Goal: Book appointment/travel/reservation

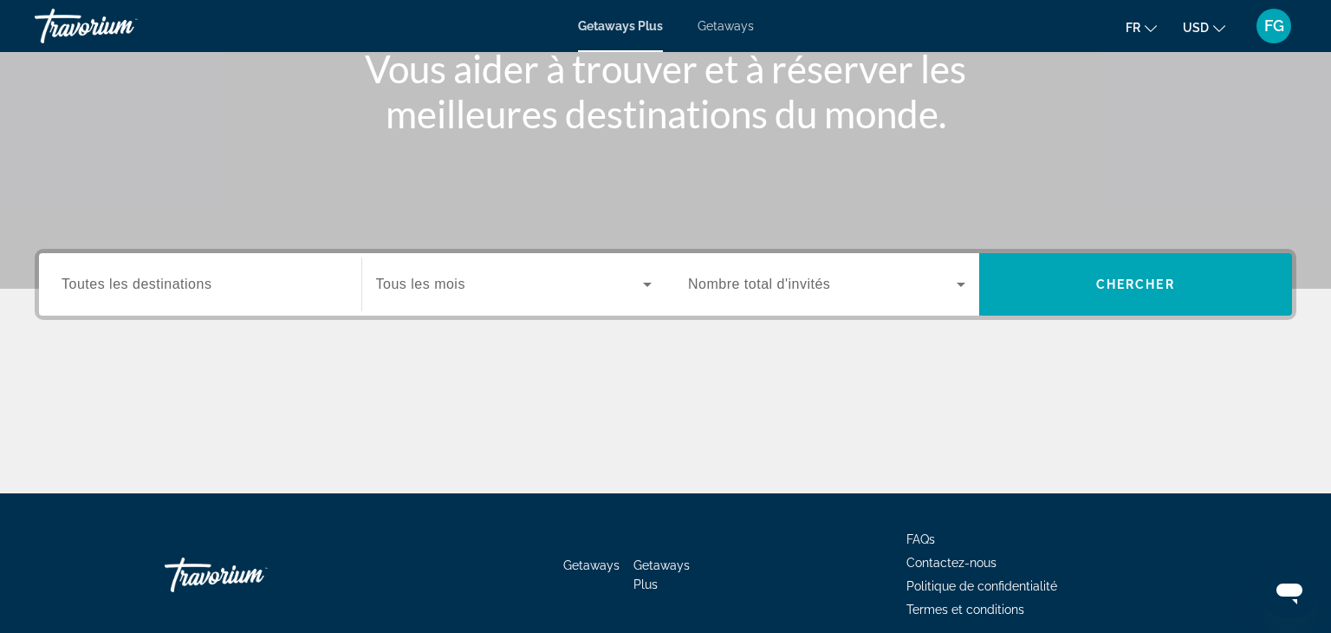
scroll to position [232, 0]
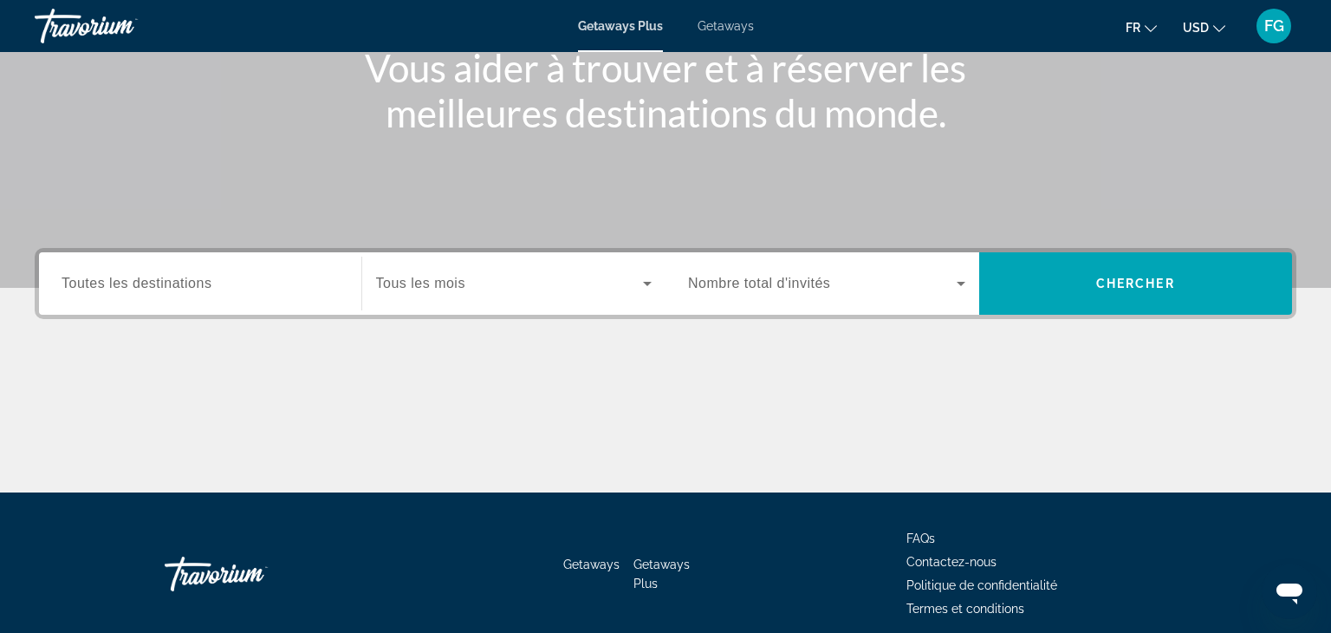
click at [496, 296] on div "Search widget" at bounding box center [514, 283] width 277 height 49
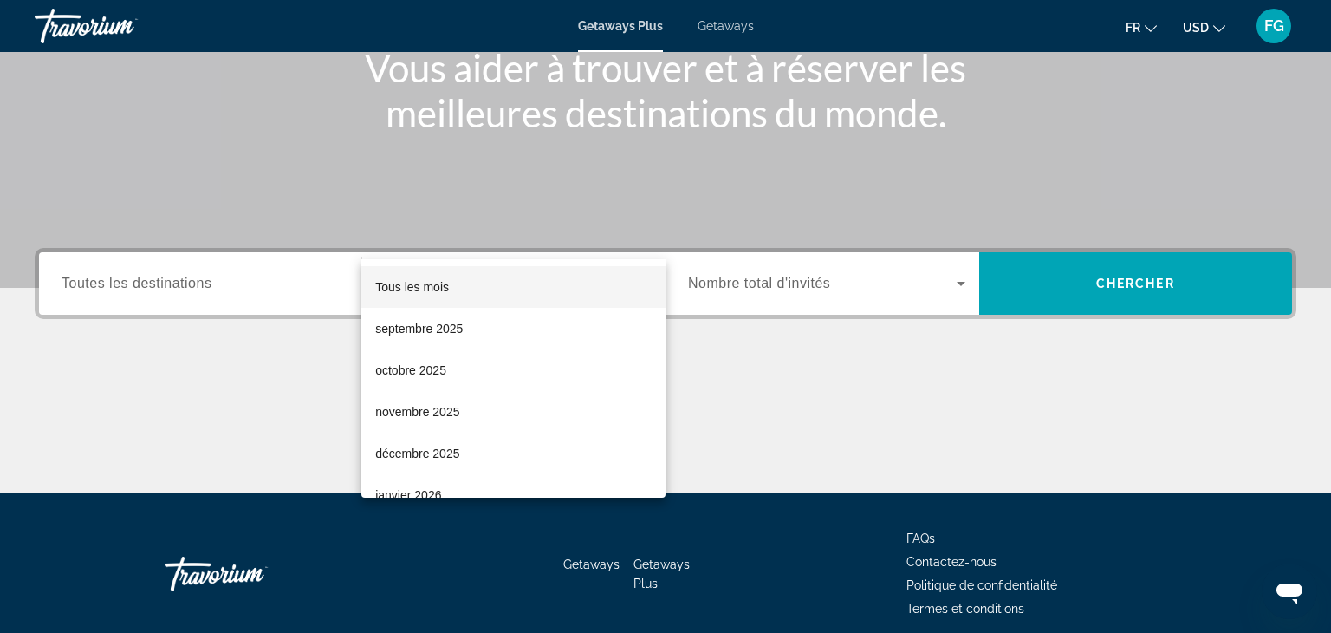
scroll to position [304, 0]
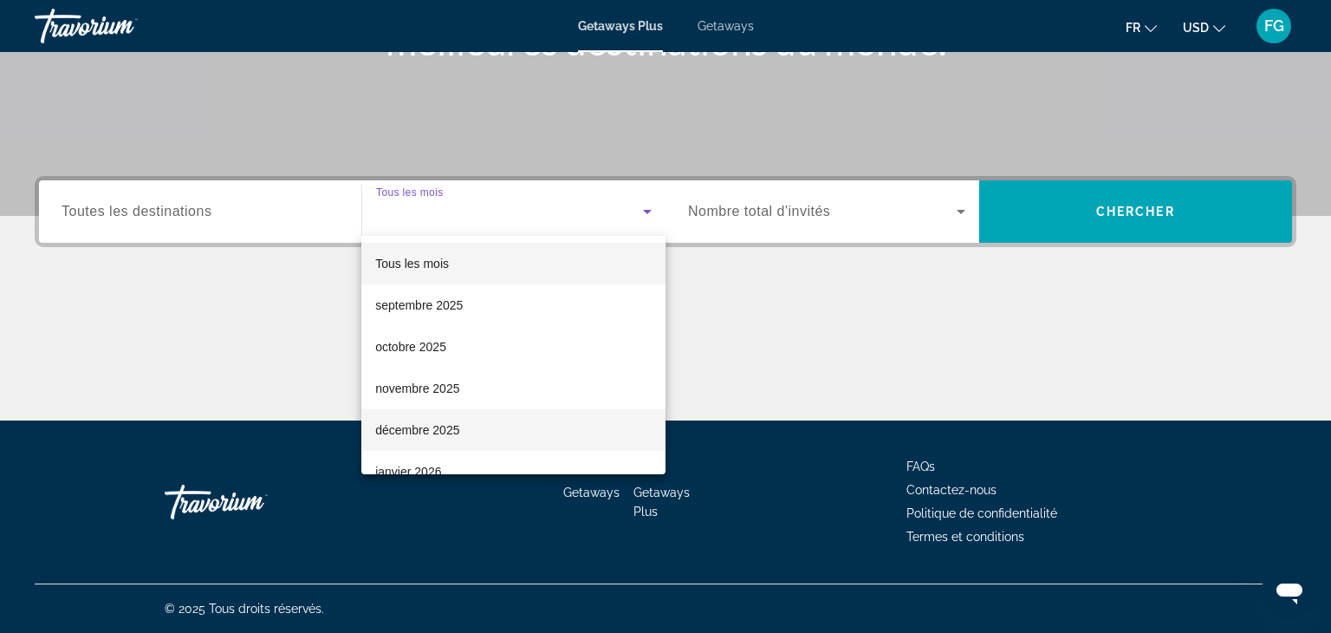
click at [477, 418] on mat-option "décembre 2025" at bounding box center [513, 430] width 304 height 42
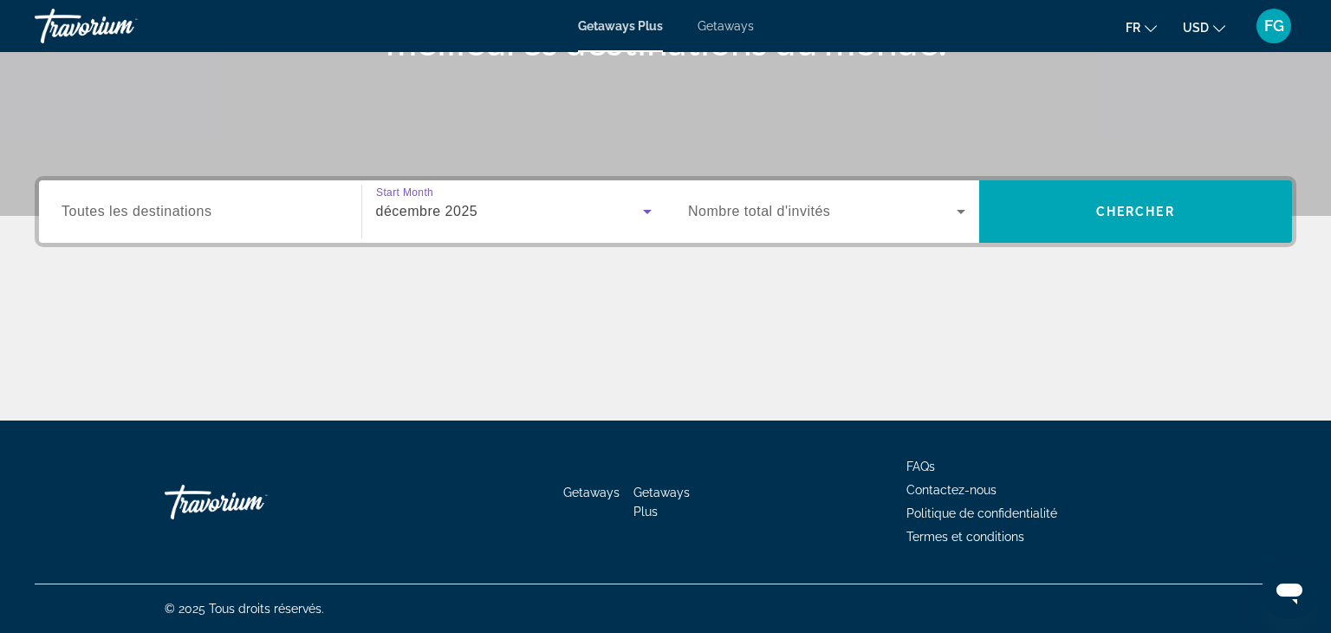
click at [746, 190] on div "Search widget" at bounding box center [826, 211] width 277 height 49
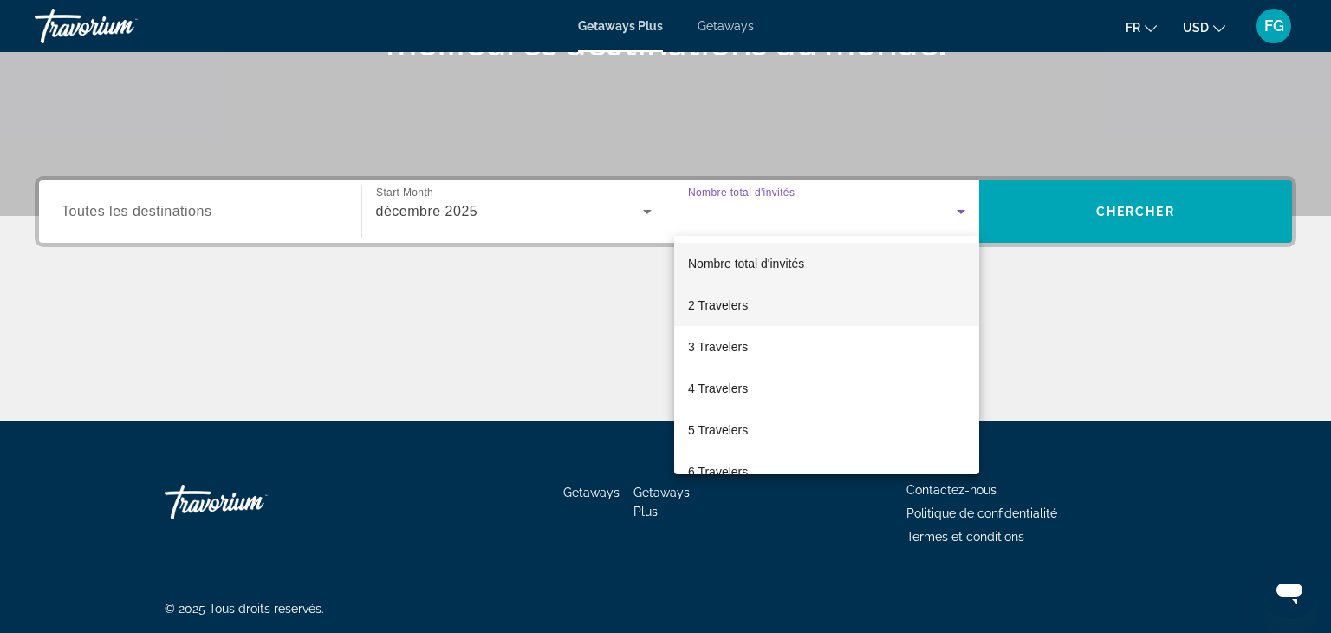
click at [725, 299] on span "2 Travelers" at bounding box center [718, 305] width 60 height 21
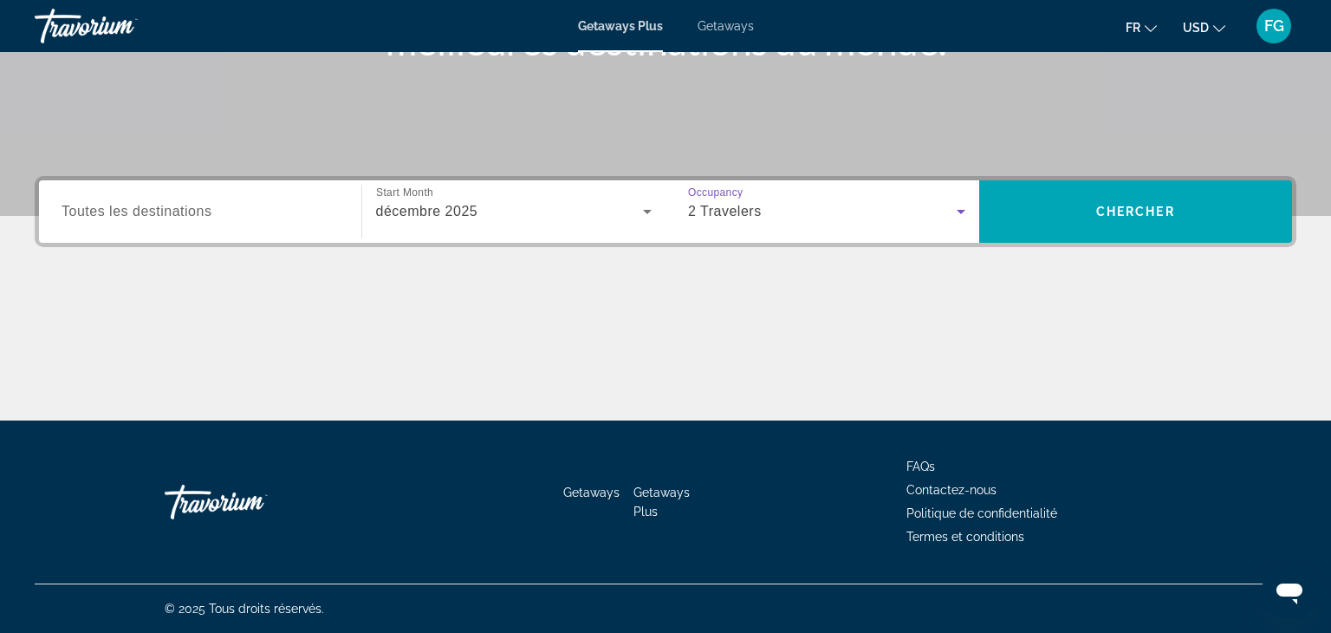
click at [200, 237] on div "Destination Toutes les destinations" at bounding box center [200, 211] width 305 height 62
click at [1093, 217] on span "Search widget" at bounding box center [1136, 212] width 314 height 42
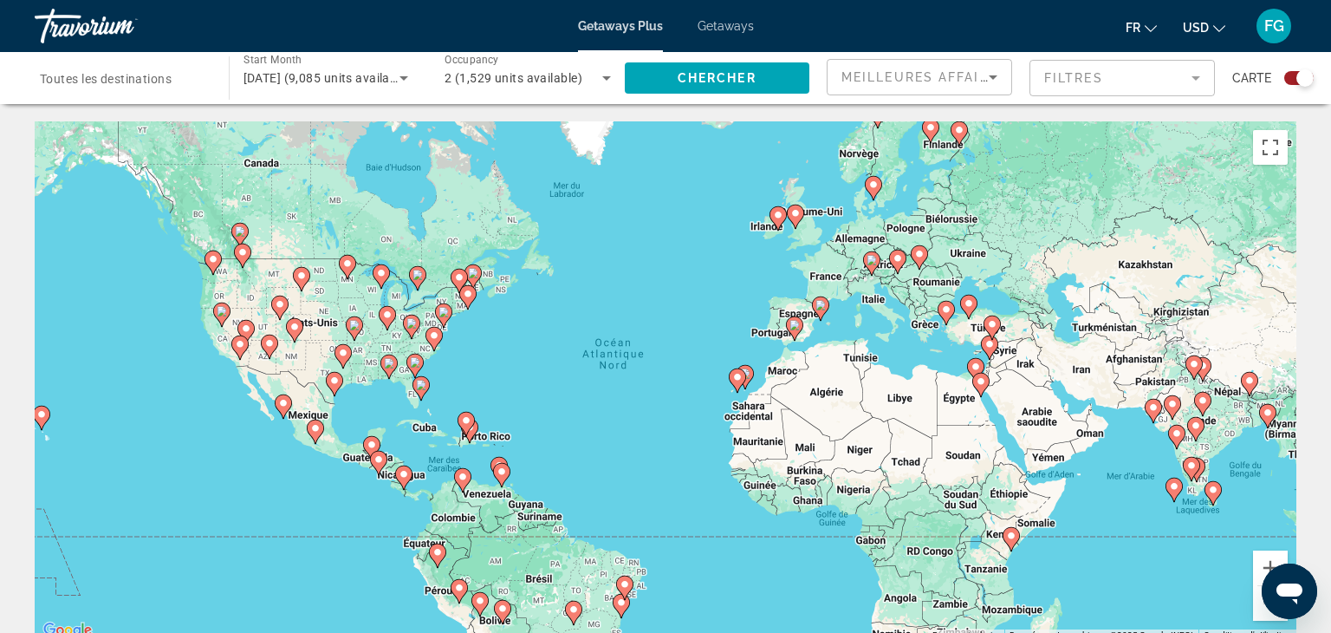
click at [1207, 22] on span "USD" at bounding box center [1196, 28] width 26 height 14
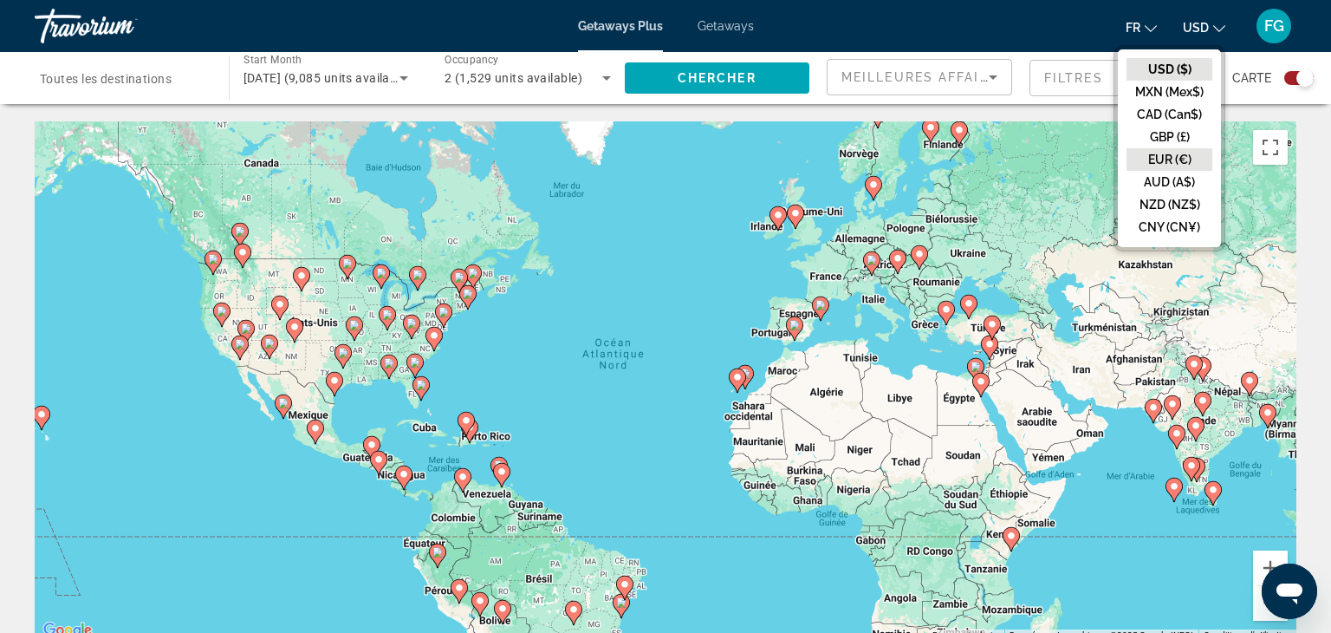
click at [1201, 160] on button "EUR (€)" at bounding box center [1170, 159] width 86 height 23
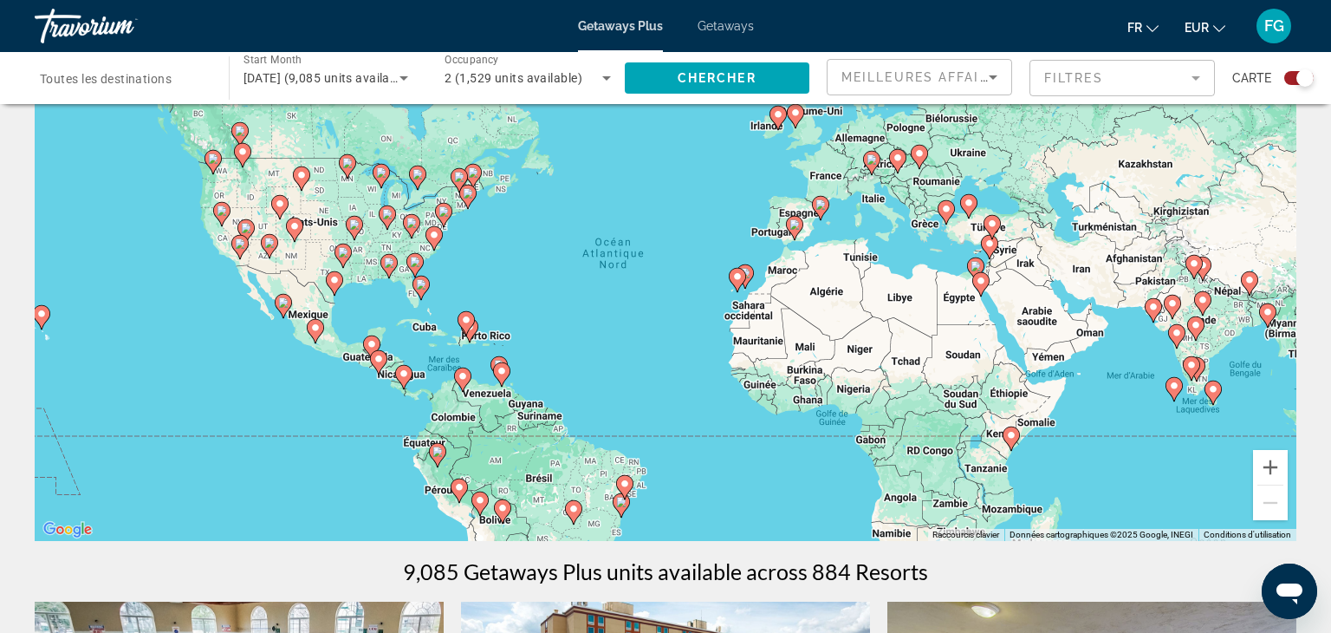
scroll to position [107, 0]
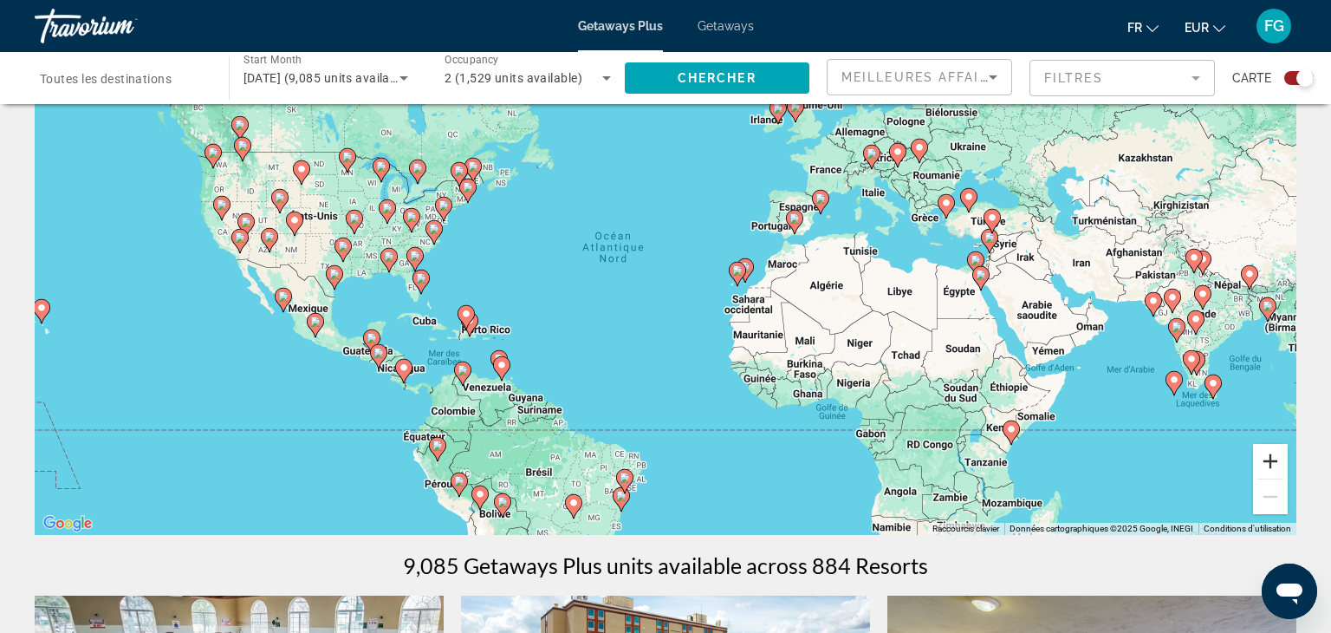
click at [1275, 459] on button "Zoom avant" at bounding box center [1270, 461] width 35 height 35
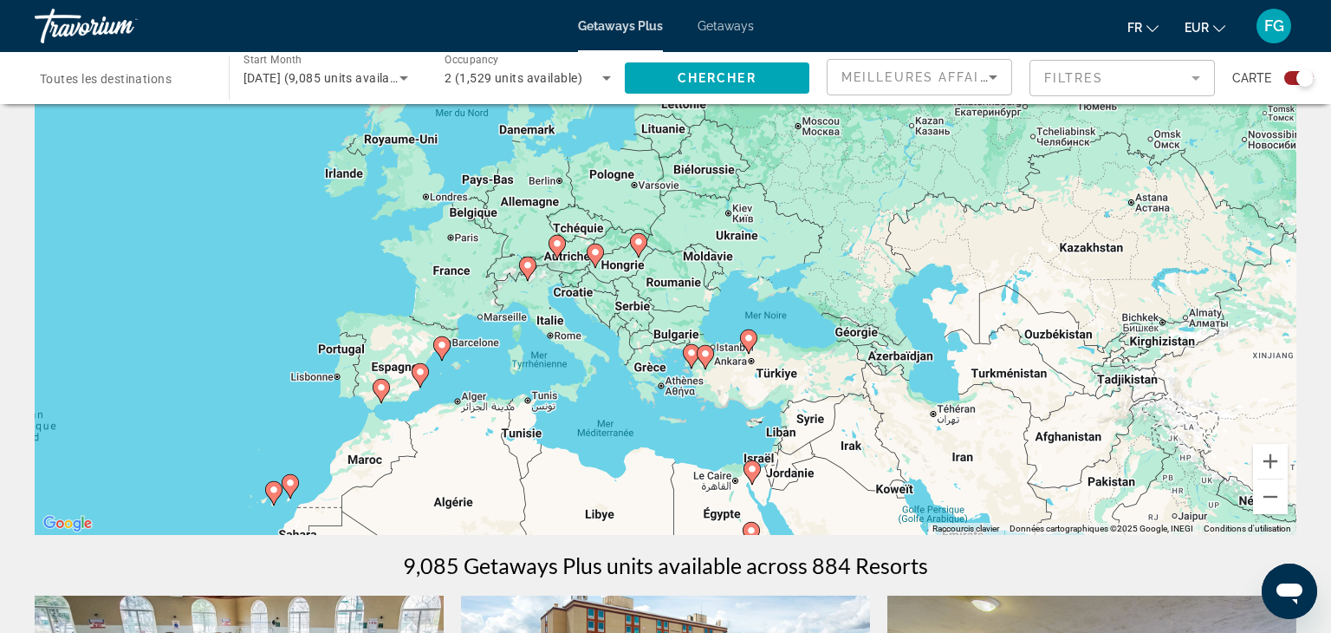
drag, startPoint x: 956, startPoint y: 228, endPoint x: 419, endPoint y: 447, distance: 580.4
click at [419, 447] on div "Pour activer le glissement avec le clavier, appuyez sur Alt+Entrée. Une fois ce…" at bounding box center [666, 275] width 1262 height 520
click at [1260, 459] on button "Zoom avant" at bounding box center [1270, 461] width 35 height 35
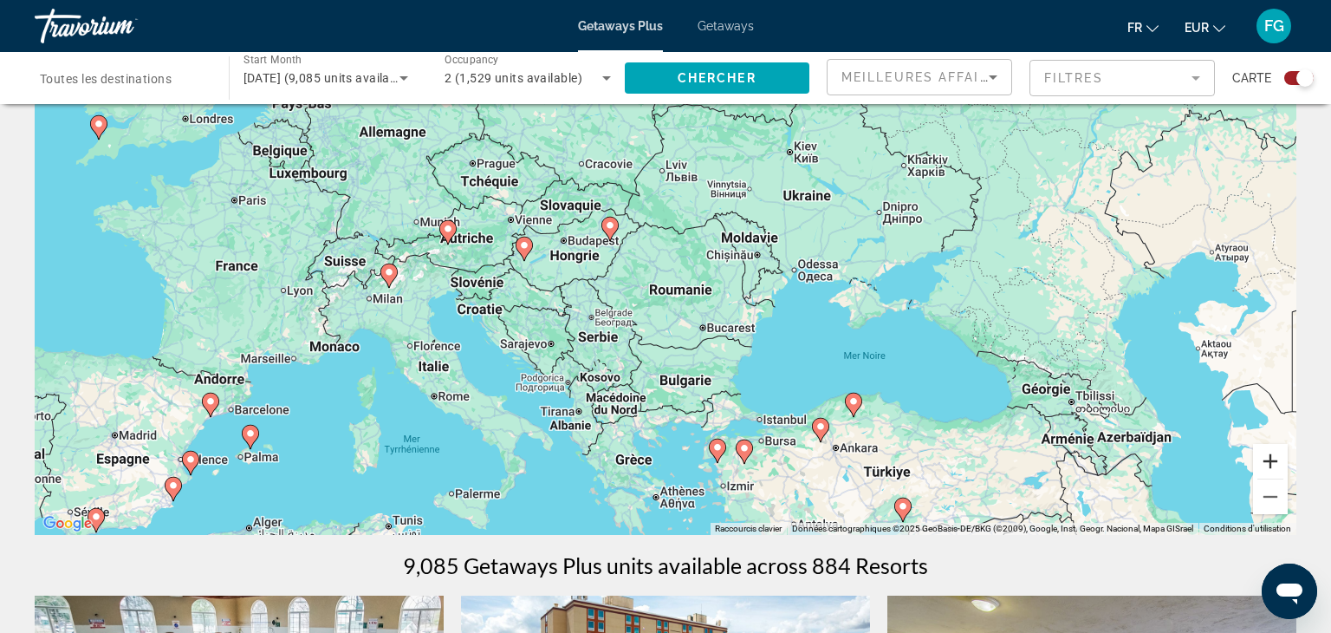
click at [1260, 459] on button "Zoom avant" at bounding box center [1270, 461] width 35 height 35
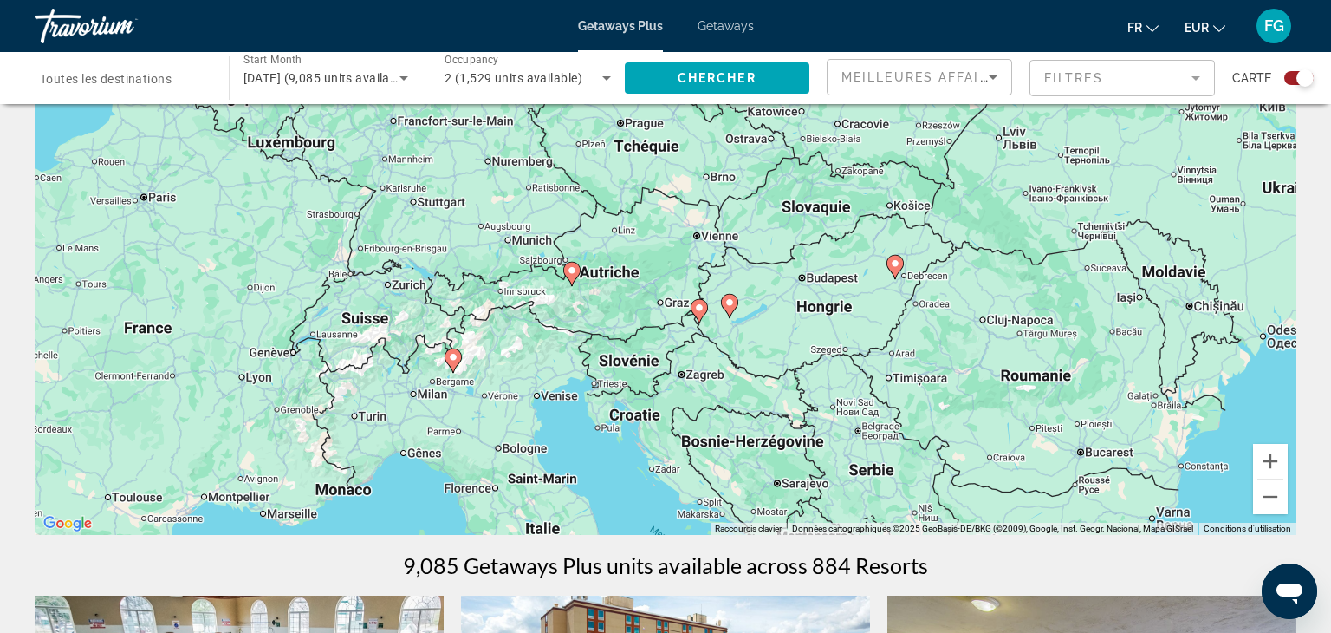
drag, startPoint x: 364, startPoint y: 305, endPoint x: 713, endPoint y: 377, distance: 356.7
click at [713, 377] on div "Pour activer le glissement avec le clavier, appuyez sur Alt+Entrée. Une fois ce…" at bounding box center [666, 275] width 1262 height 520
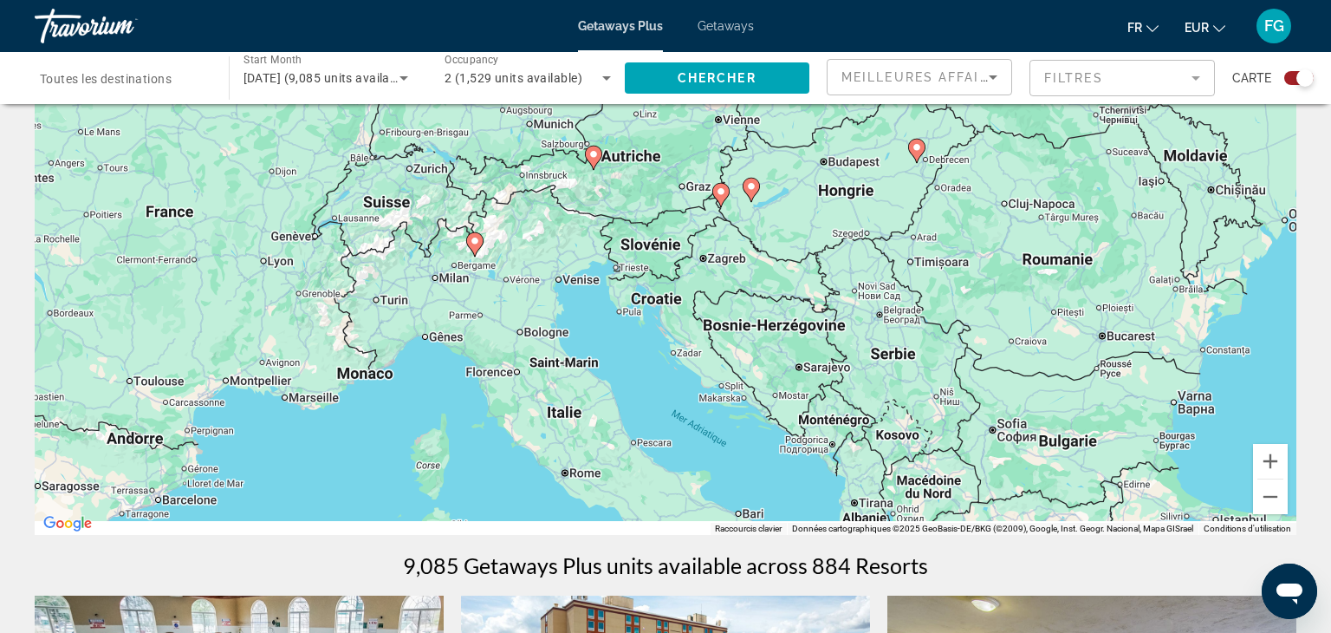
drag, startPoint x: 524, startPoint y: 298, endPoint x: 546, endPoint y: 181, distance: 119.2
click at [546, 181] on div "Pour activer le glissement avec le clavier, appuyez sur Alt+Entrée. Une fois ce…" at bounding box center [666, 275] width 1262 height 520
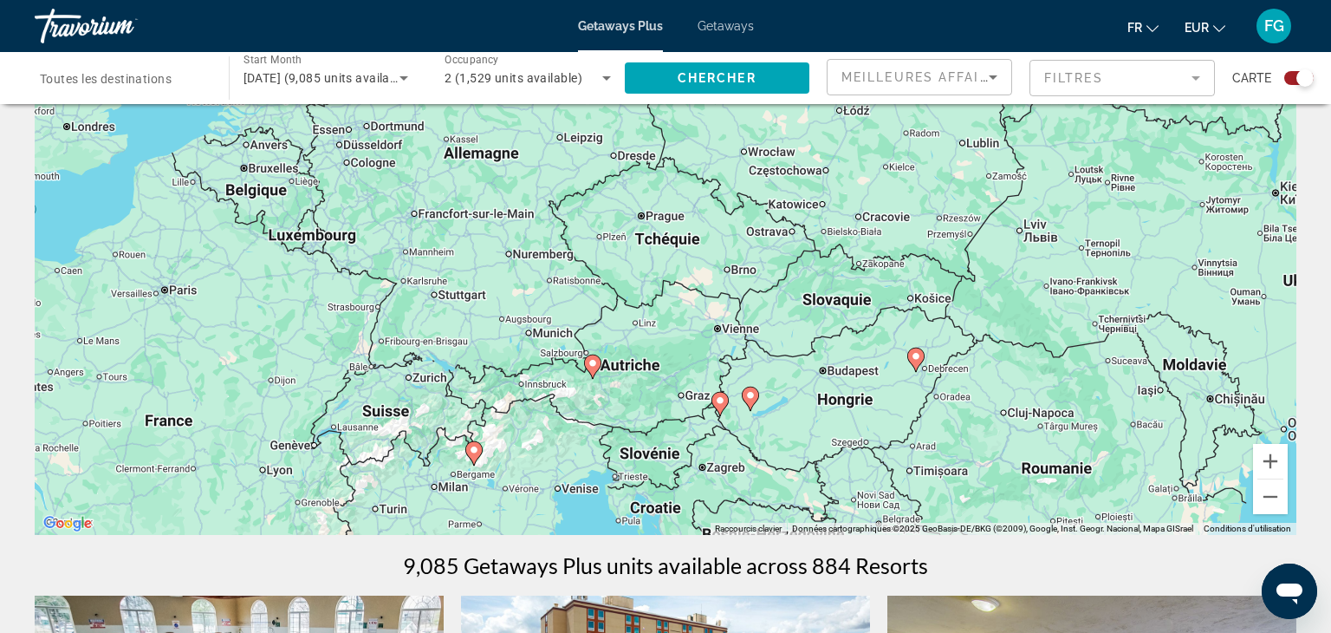
drag, startPoint x: 681, startPoint y: 171, endPoint x: 679, endPoint y: 389, distance: 218.4
click at [679, 389] on div "Pour activer le glissement avec le clavier, appuyez sur Alt+Entrée. Une fois ce…" at bounding box center [666, 275] width 1262 height 520
click at [1262, 458] on button "Zoom avant" at bounding box center [1270, 461] width 35 height 35
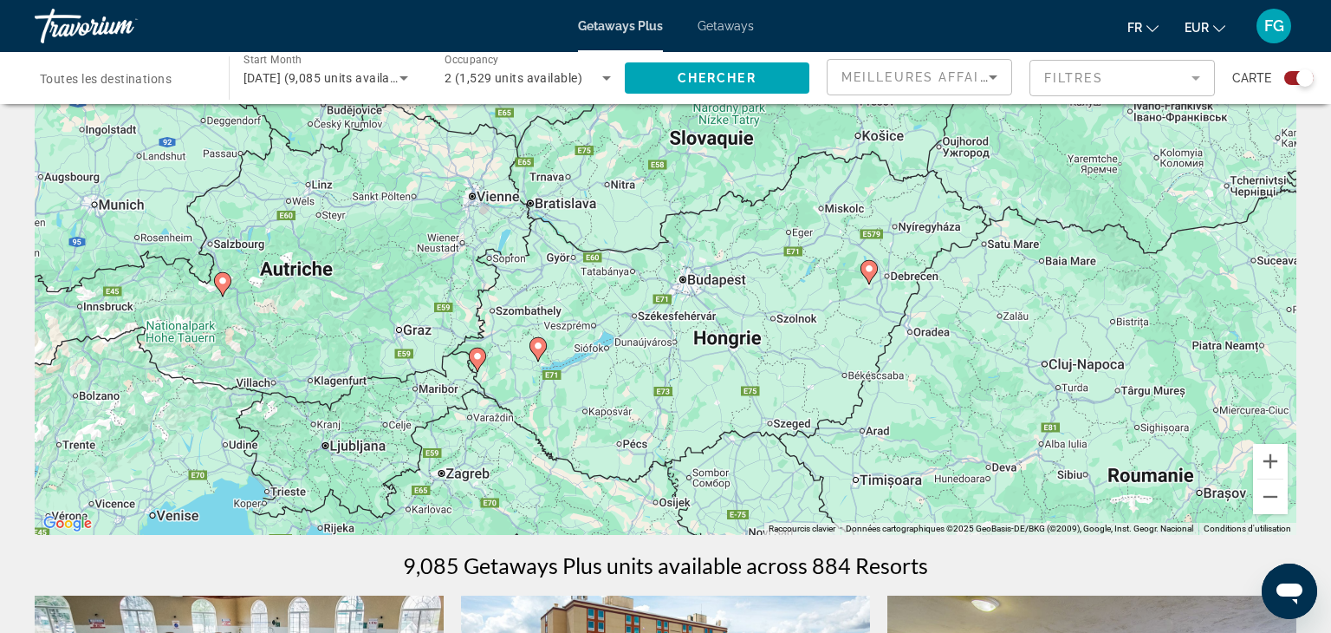
drag, startPoint x: 986, startPoint y: 329, endPoint x: 673, endPoint y: 139, distance: 366.4
click at [673, 139] on div "Pour activer le glissement avec le clavier, appuyez sur Alt+Entrée. Une fois ce…" at bounding box center [666, 275] width 1262 height 520
click at [862, 281] on gmp-advanced-marker "Main content" at bounding box center [869, 272] width 17 height 26
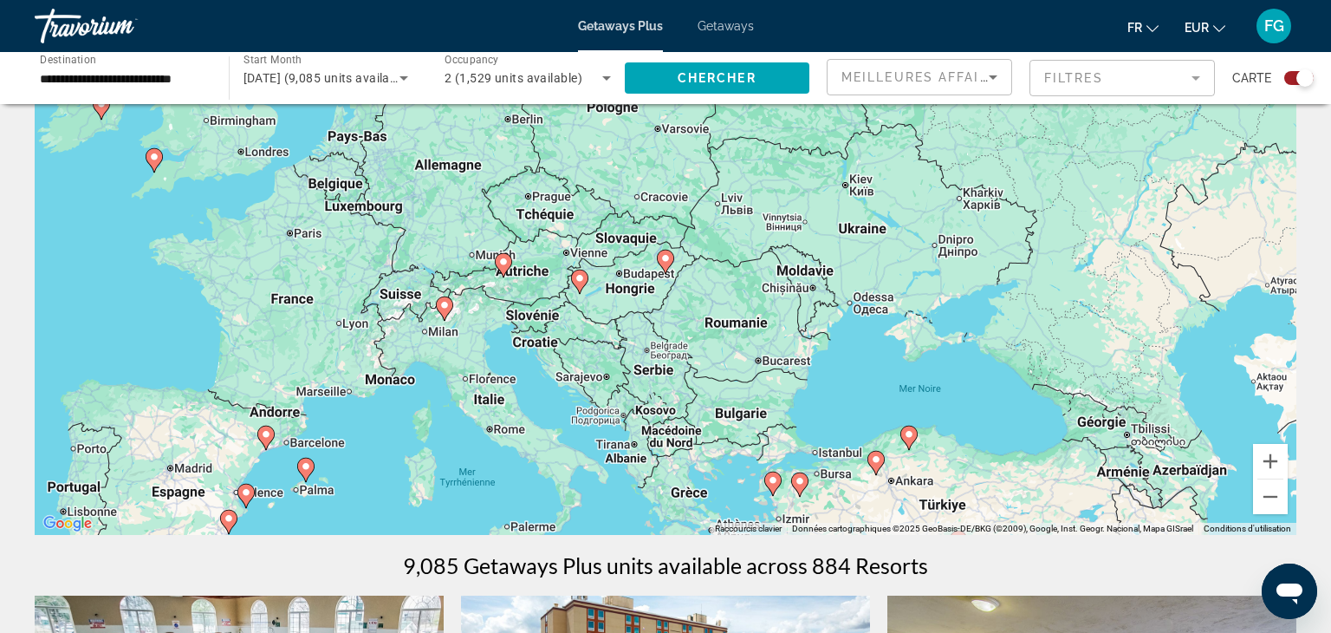
click at [573, 278] on icon "Main content" at bounding box center [580, 281] width 16 height 23
type input "**********"
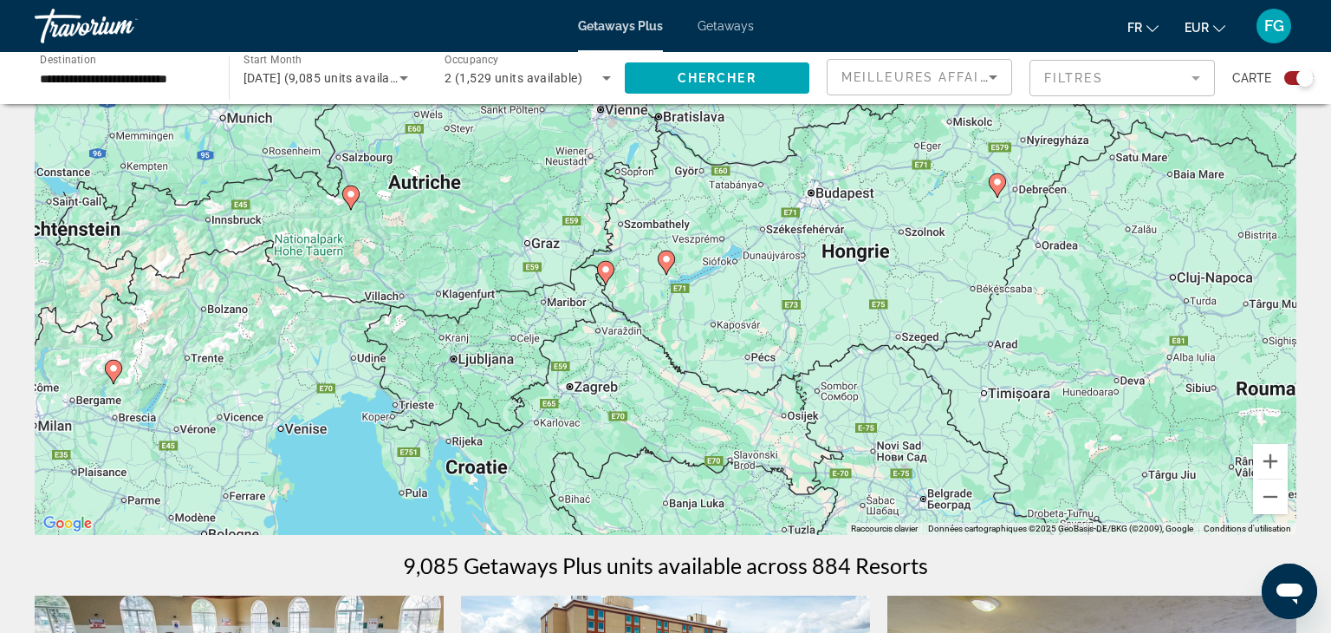
click at [602, 277] on icon "Main content" at bounding box center [606, 273] width 16 height 23
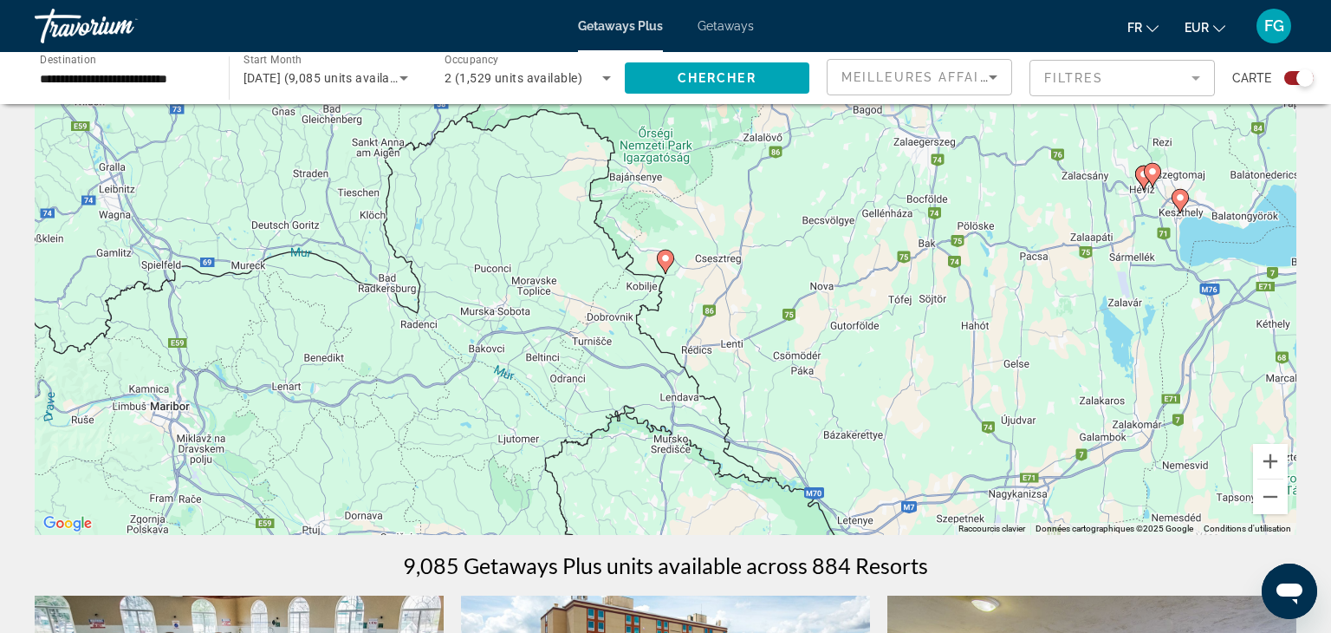
click at [668, 263] on icon "Main content" at bounding box center [666, 262] width 16 height 23
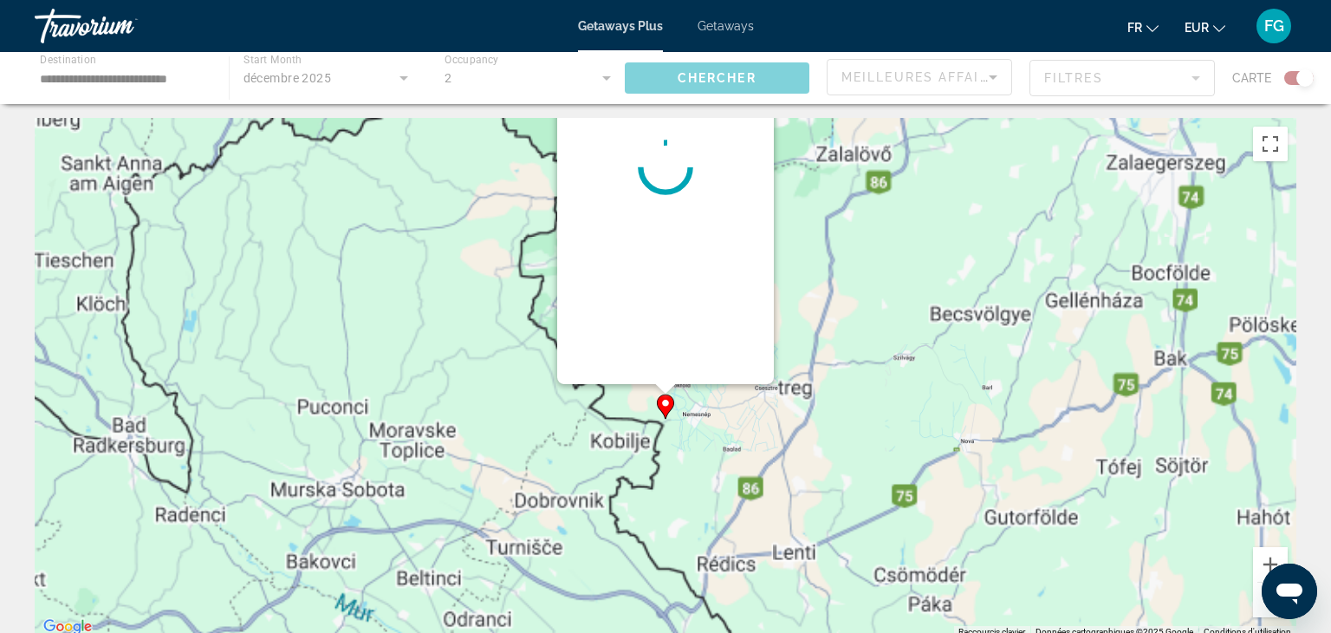
scroll to position [0, 0]
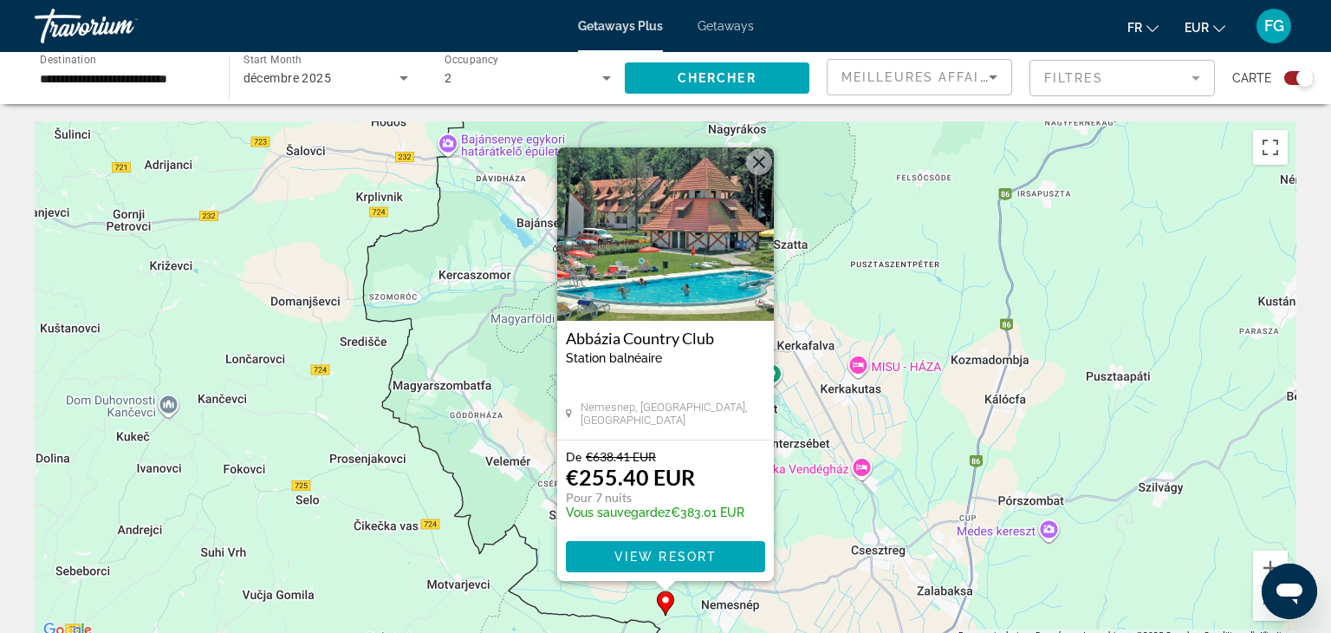
click at [765, 163] on button "Fermer" at bounding box center [759, 162] width 26 height 26
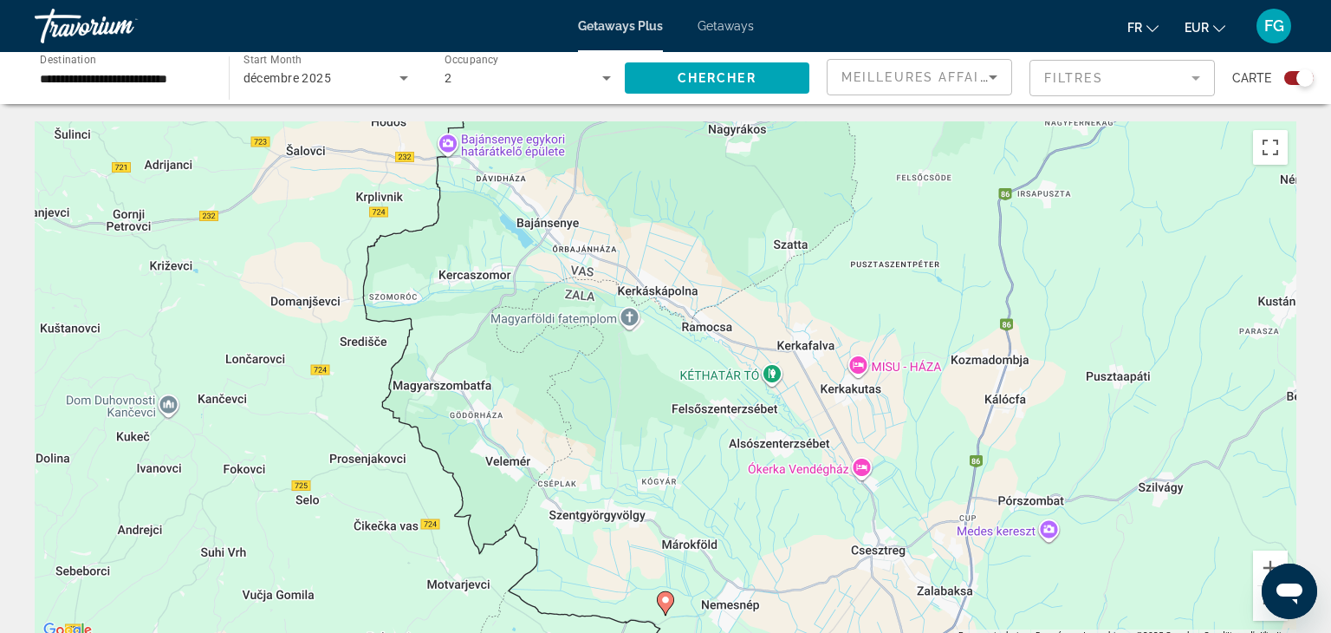
click at [455, 75] on div "2" at bounding box center [524, 78] width 158 height 21
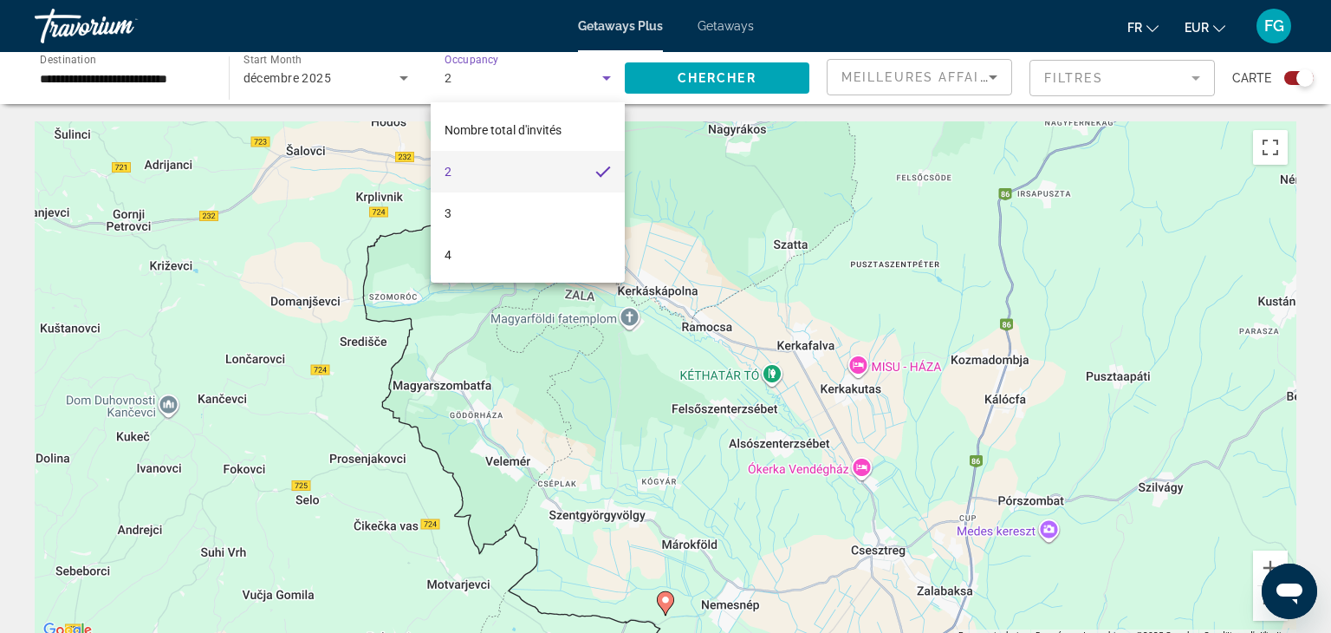
click at [823, 38] on div at bounding box center [665, 316] width 1331 height 633
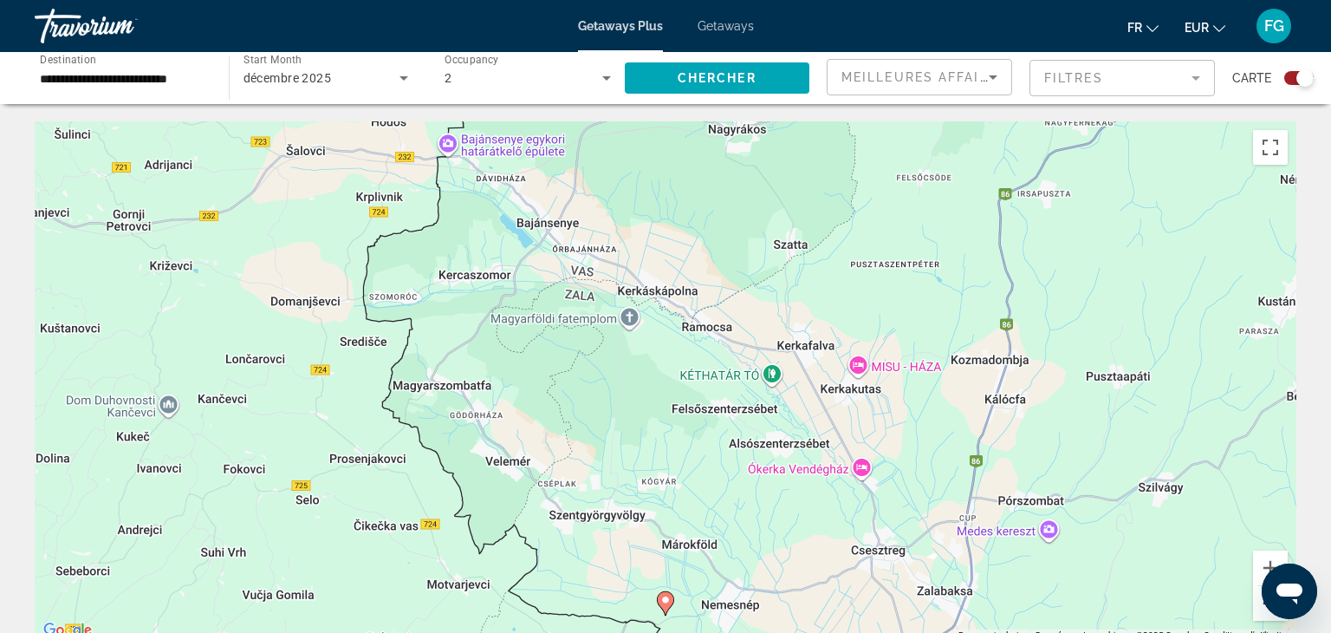
click at [1263, 613] on button "Zoom arrière" at bounding box center [1270, 603] width 35 height 35
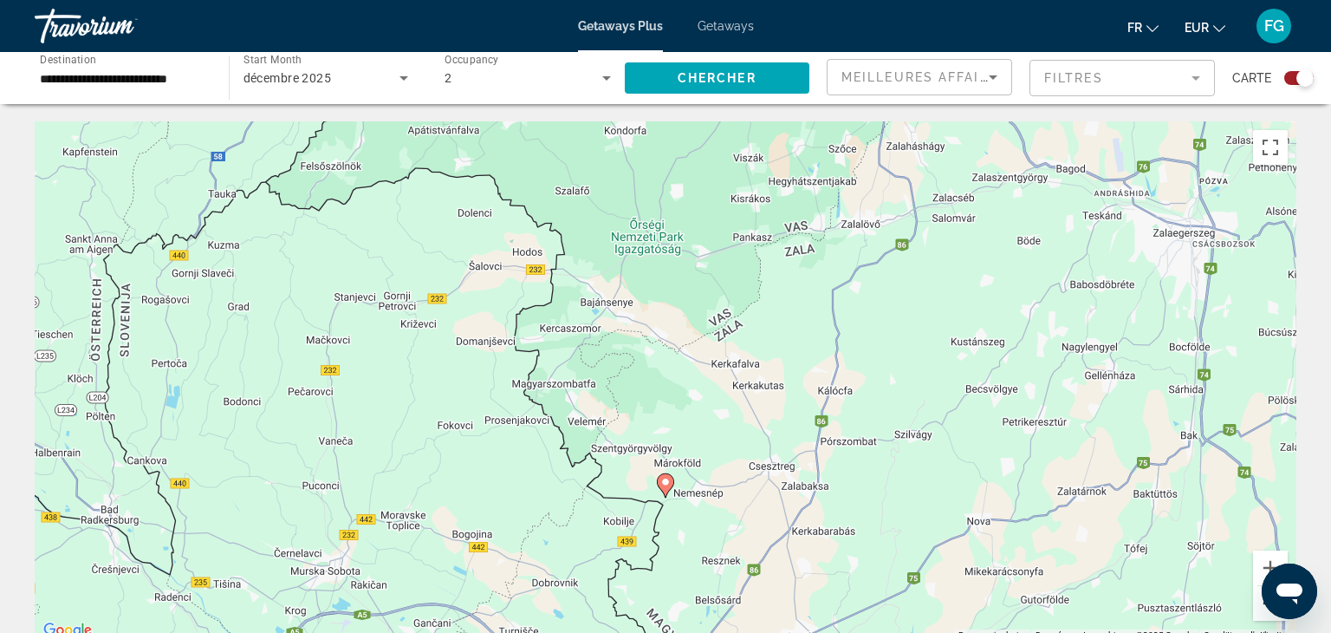
click at [1263, 613] on button "Zoom arrière" at bounding box center [1270, 603] width 35 height 35
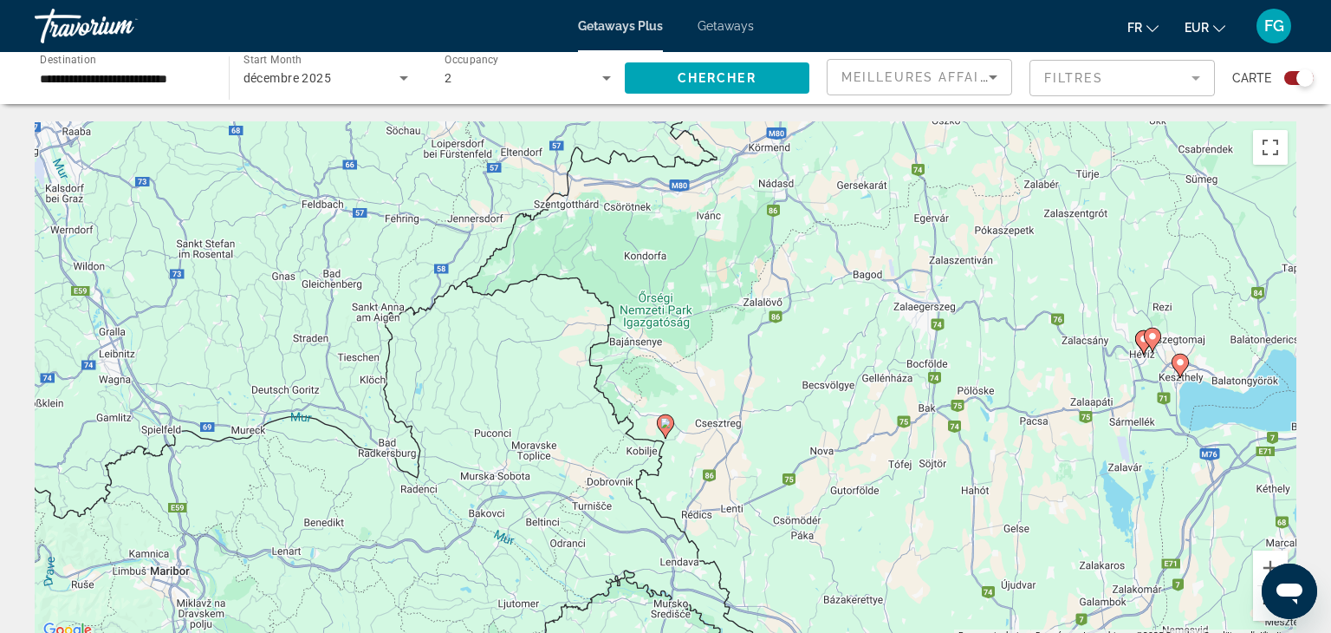
click at [1263, 613] on button "Zoom arrière" at bounding box center [1270, 603] width 35 height 35
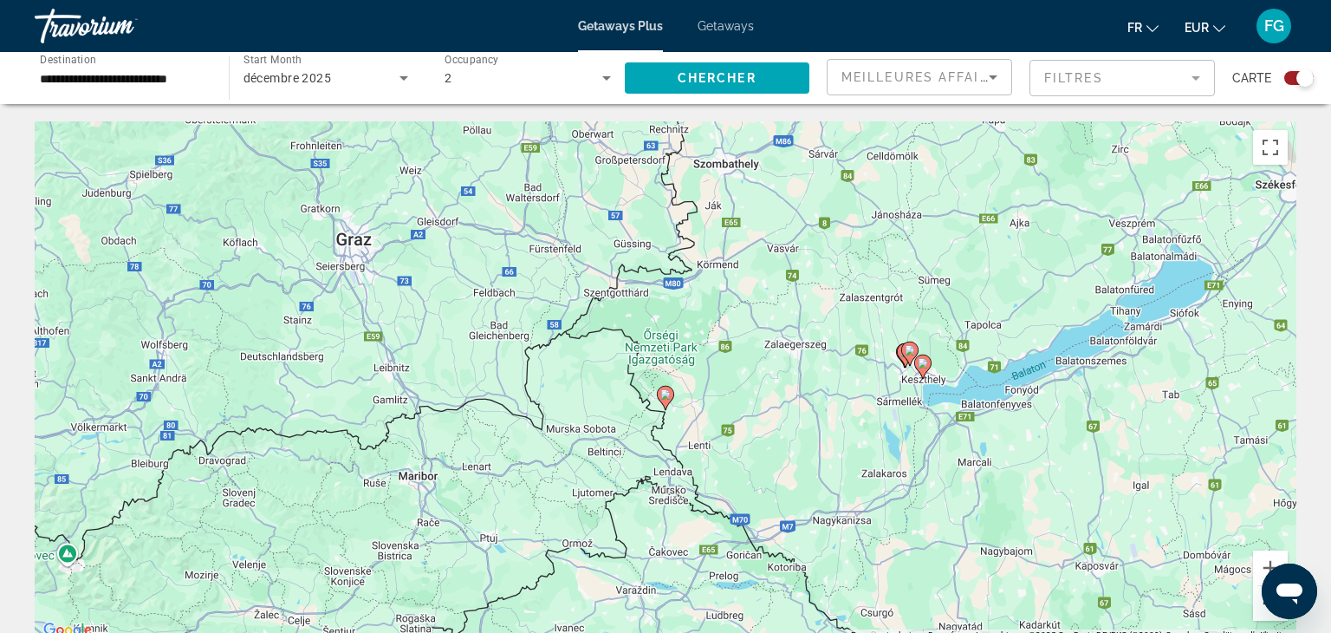
click at [1263, 613] on button "Zoom arrière" at bounding box center [1270, 603] width 35 height 35
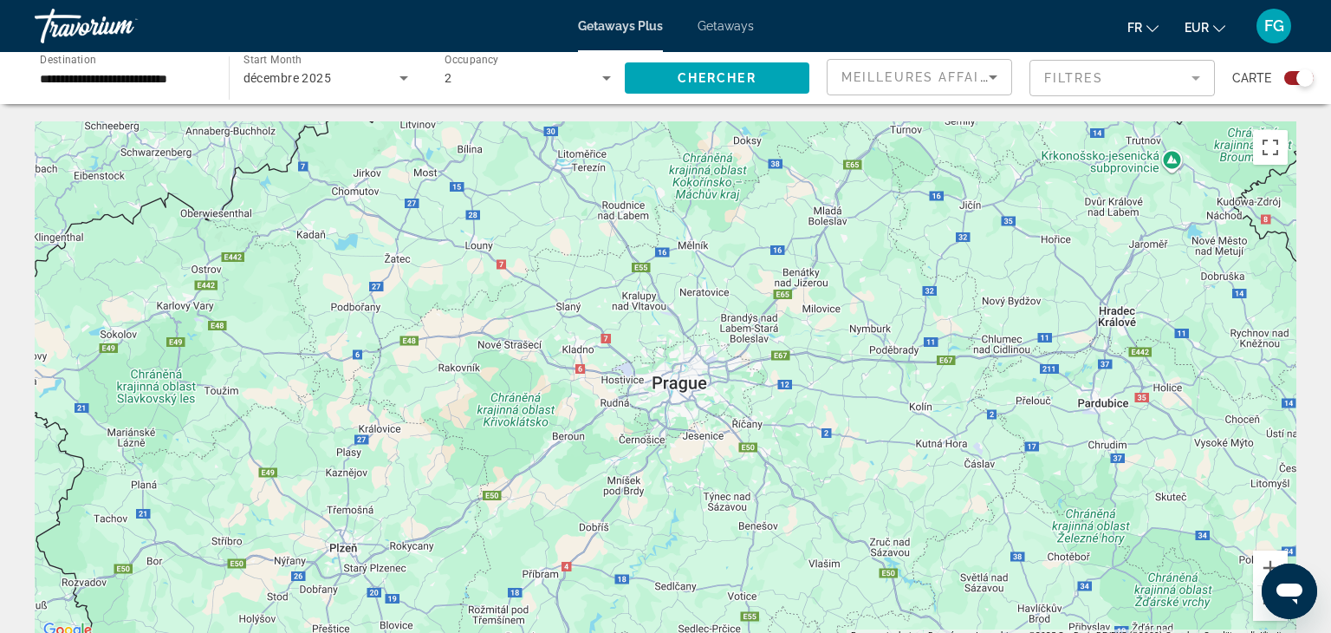
click at [654, 375] on div "Main content" at bounding box center [666, 381] width 1262 height 520
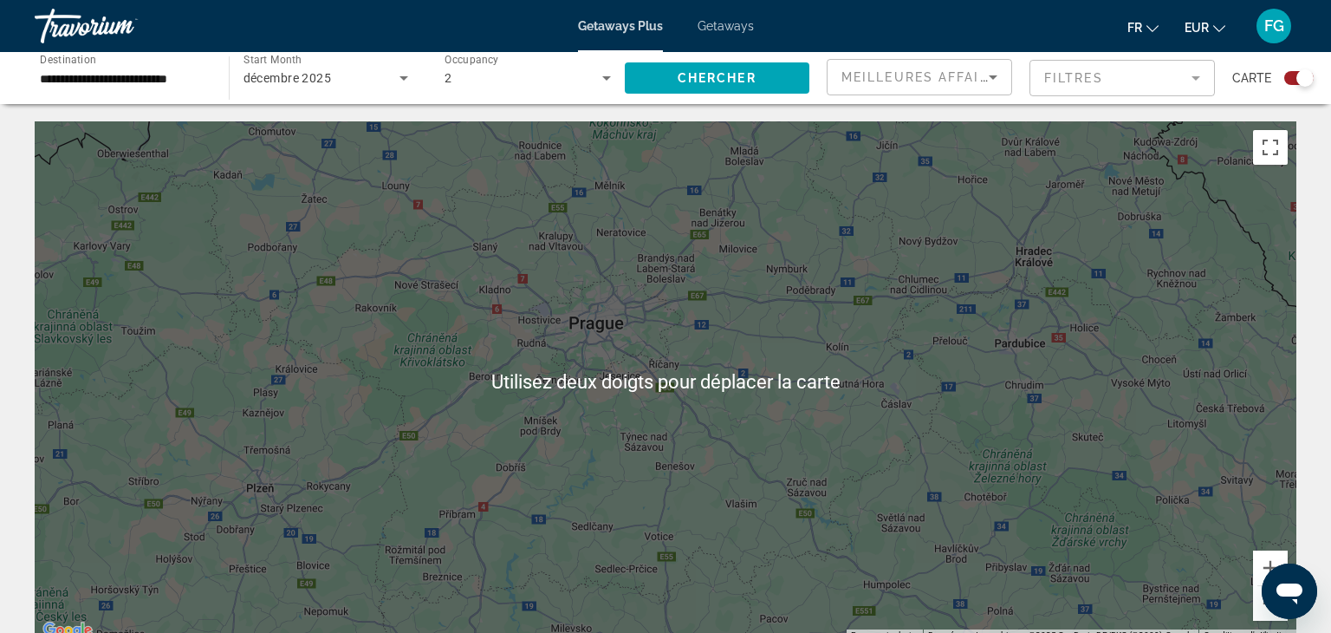
scroll to position [3, 0]
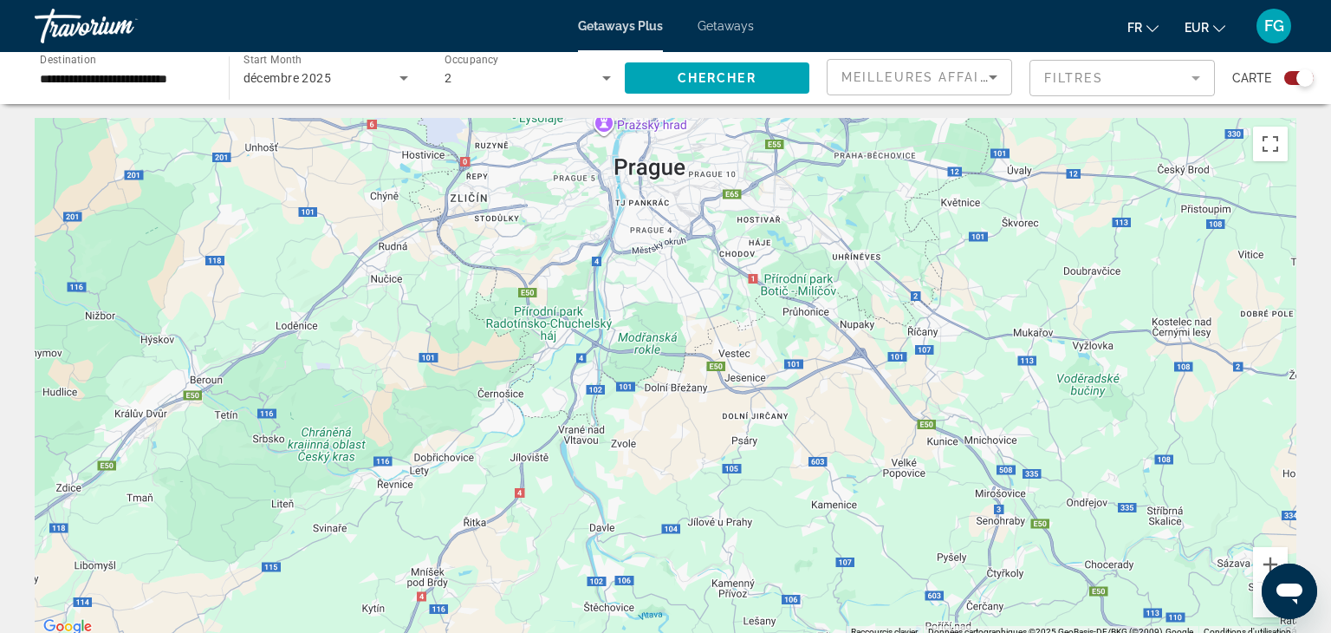
click at [433, 324] on div "Main content" at bounding box center [666, 378] width 1262 height 520
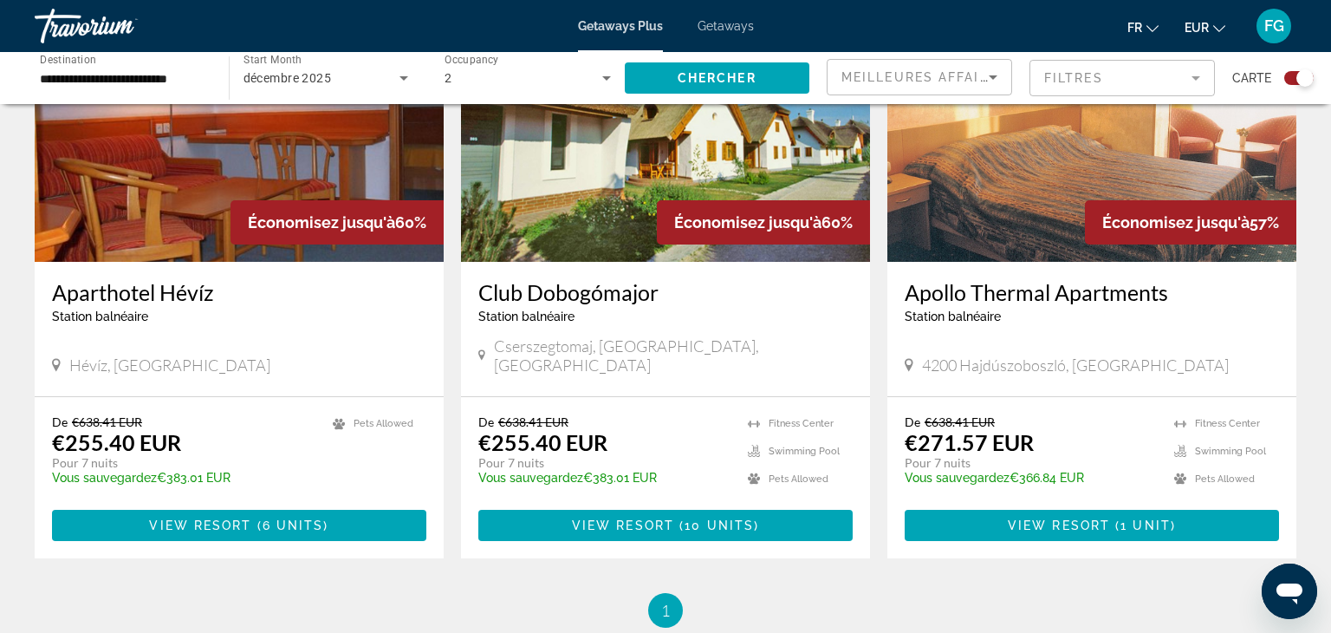
scroll to position [1330, 0]
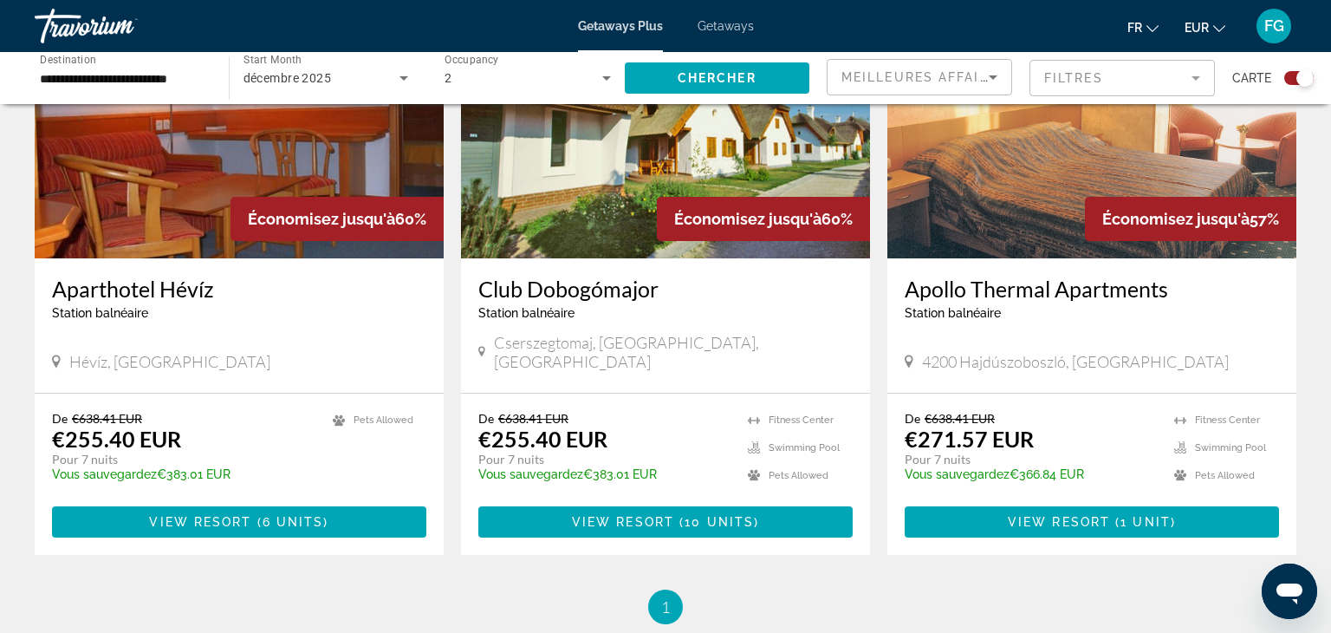
click at [191, 75] on input "**********" at bounding box center [123, 78] width 166 height 21
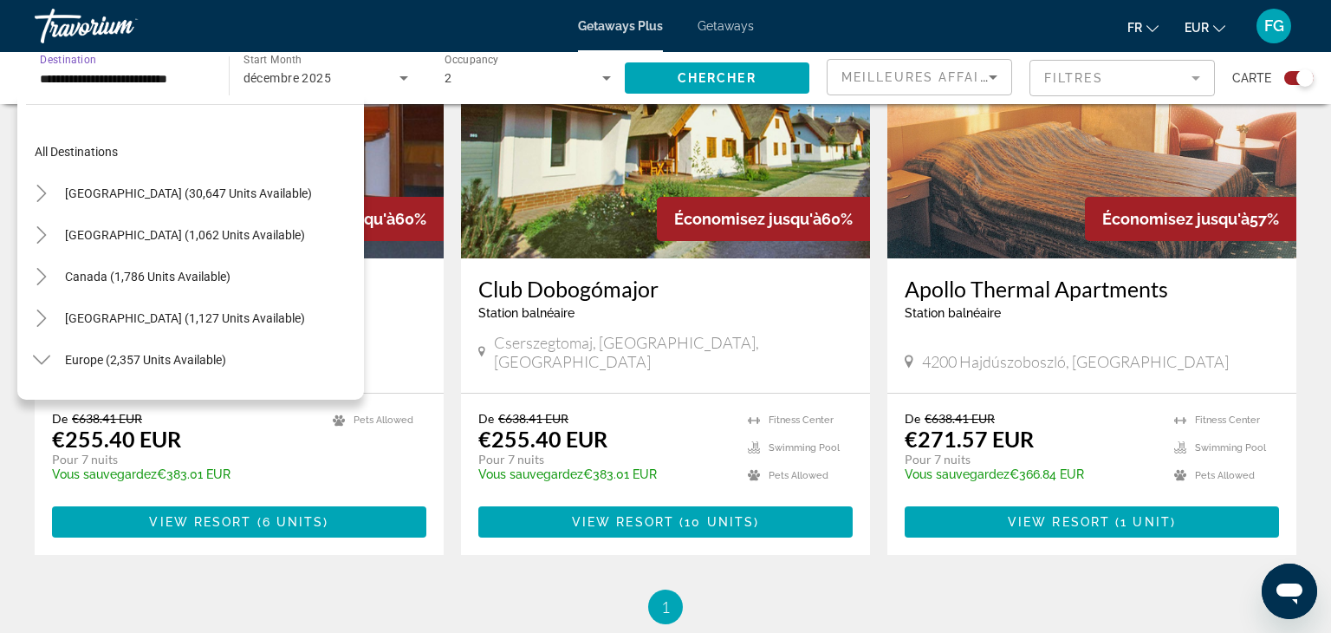
scroll to position [394, 0]
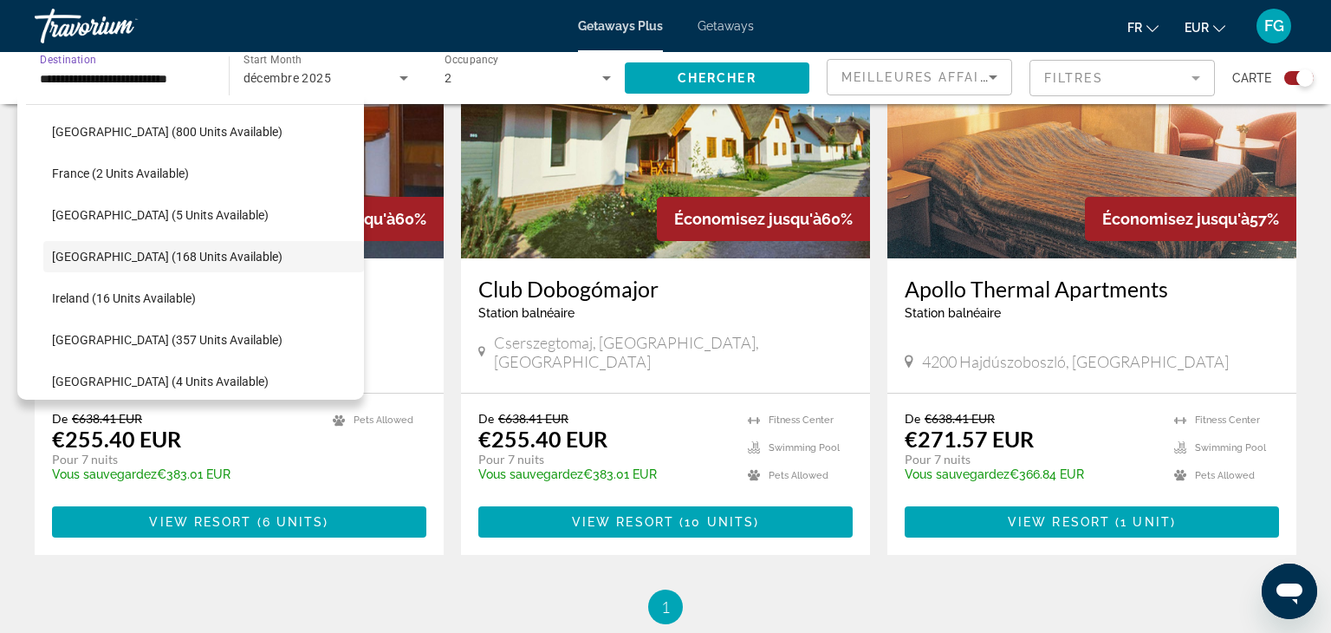
click at [198, 78] on input "**********" at bounding box center [123, 78] width 166 height 21
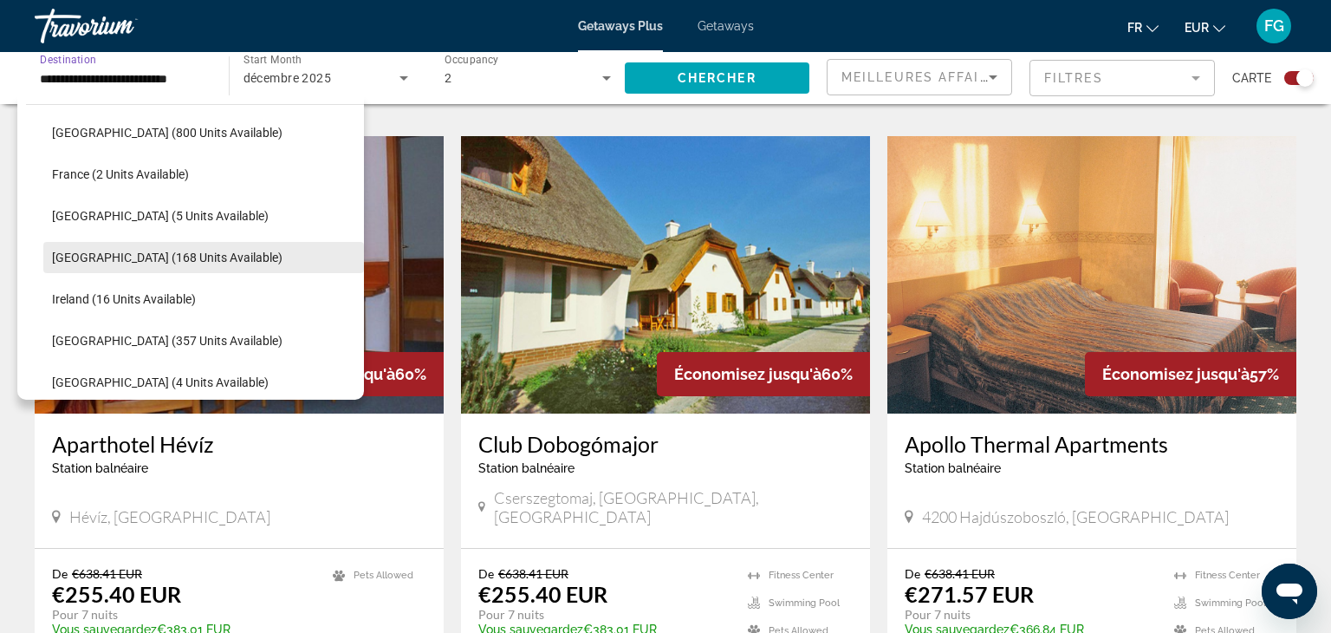
scroll to position [396, 0]
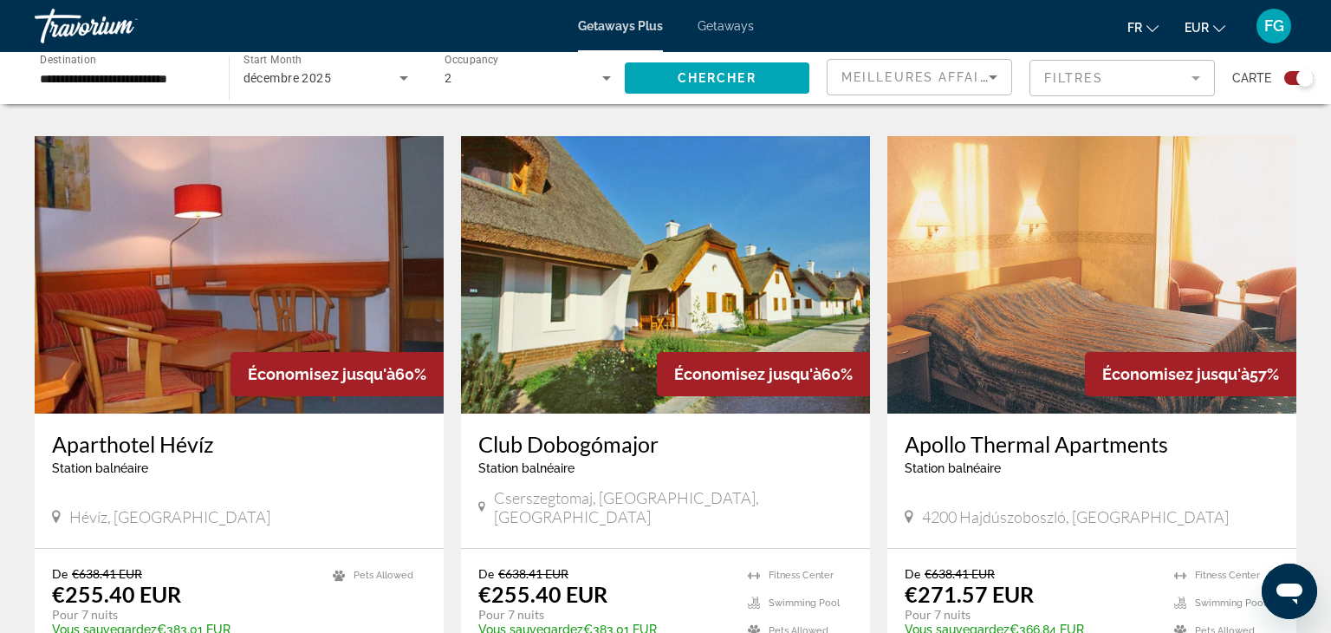
click at [110, 68] on input "**********" at bounding box center [123, 78] width 166 height 21
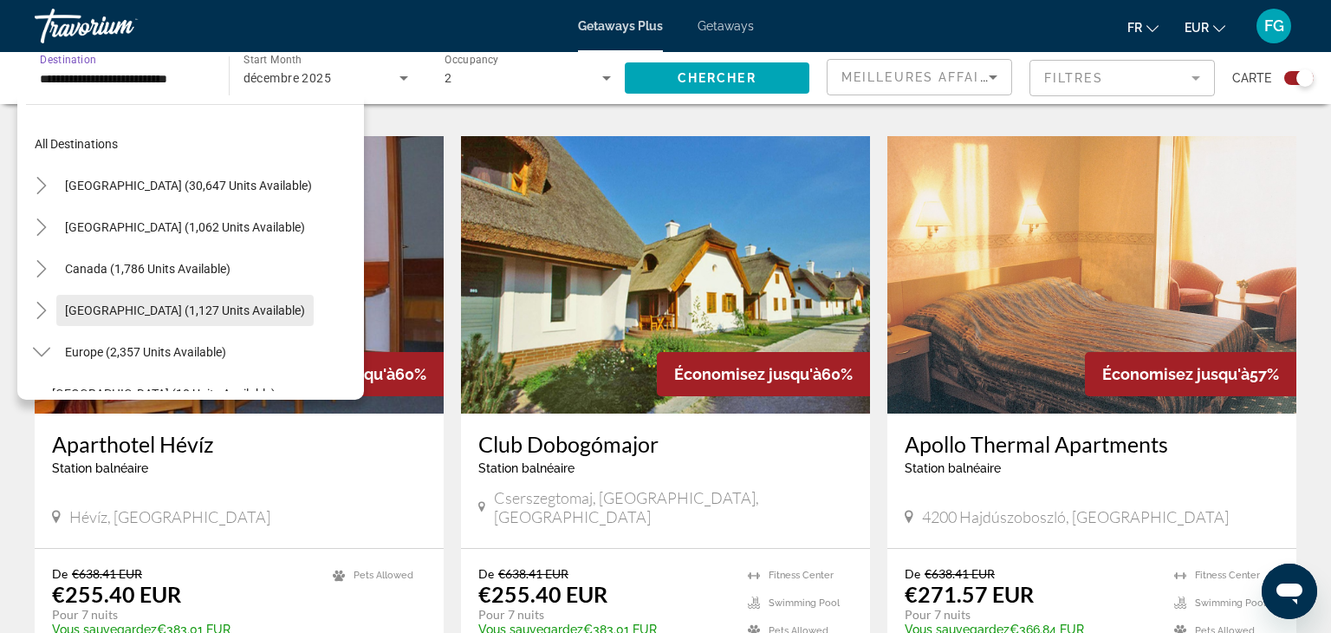
scroll to position [0, 0]
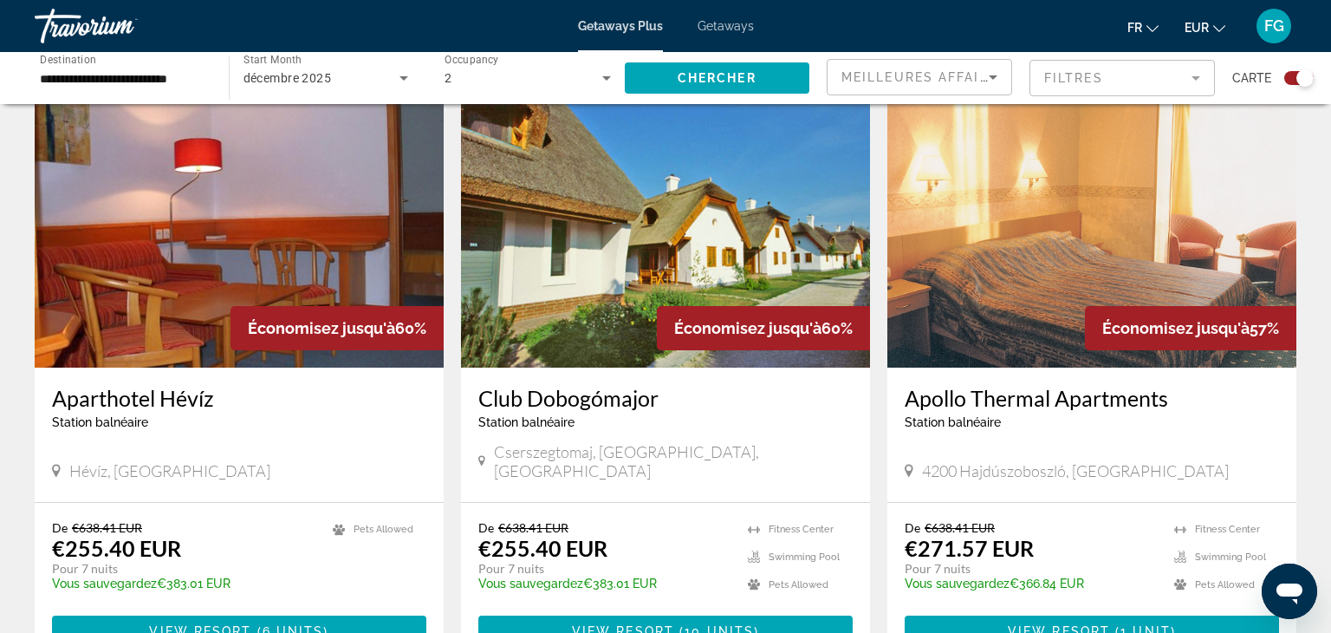
scroll to position [1220, 0]
click at [1055, 93] on mat-form-field "Filtres" at bounding box center [1122, 78] width 185 height 36
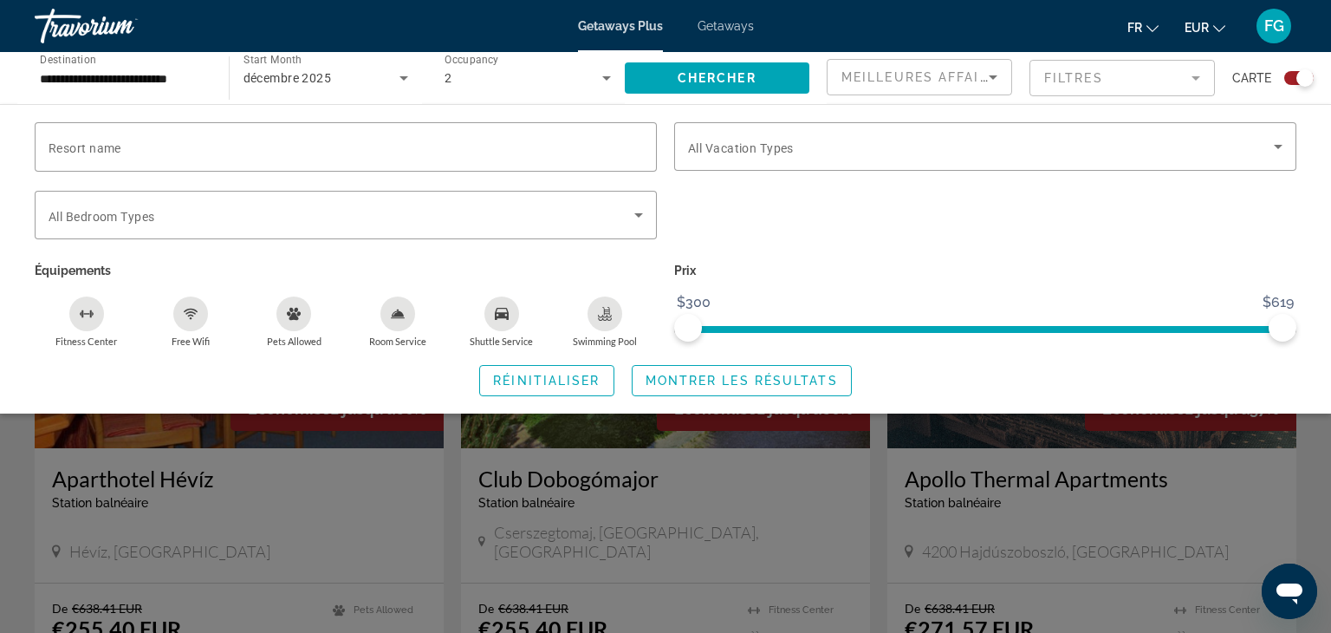
scroll to position [1139, 0]
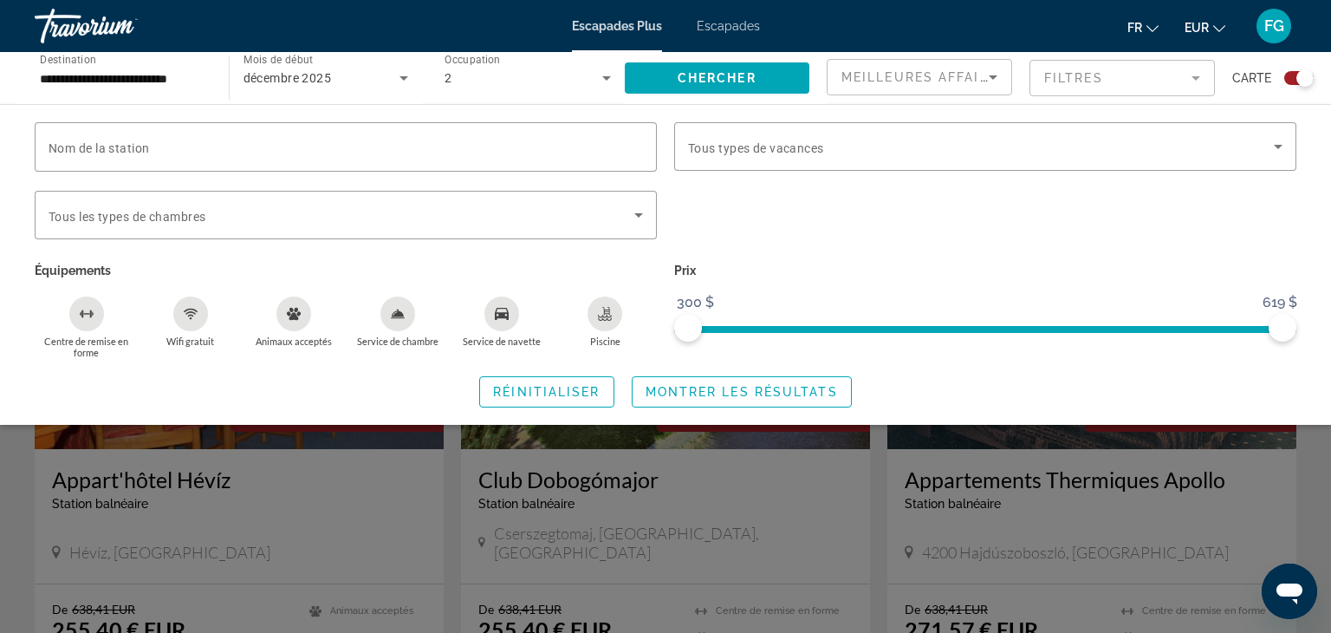
click at [976, 207] on div "Widget de recherche" at bounding box center [986, 225] width 640 height 68
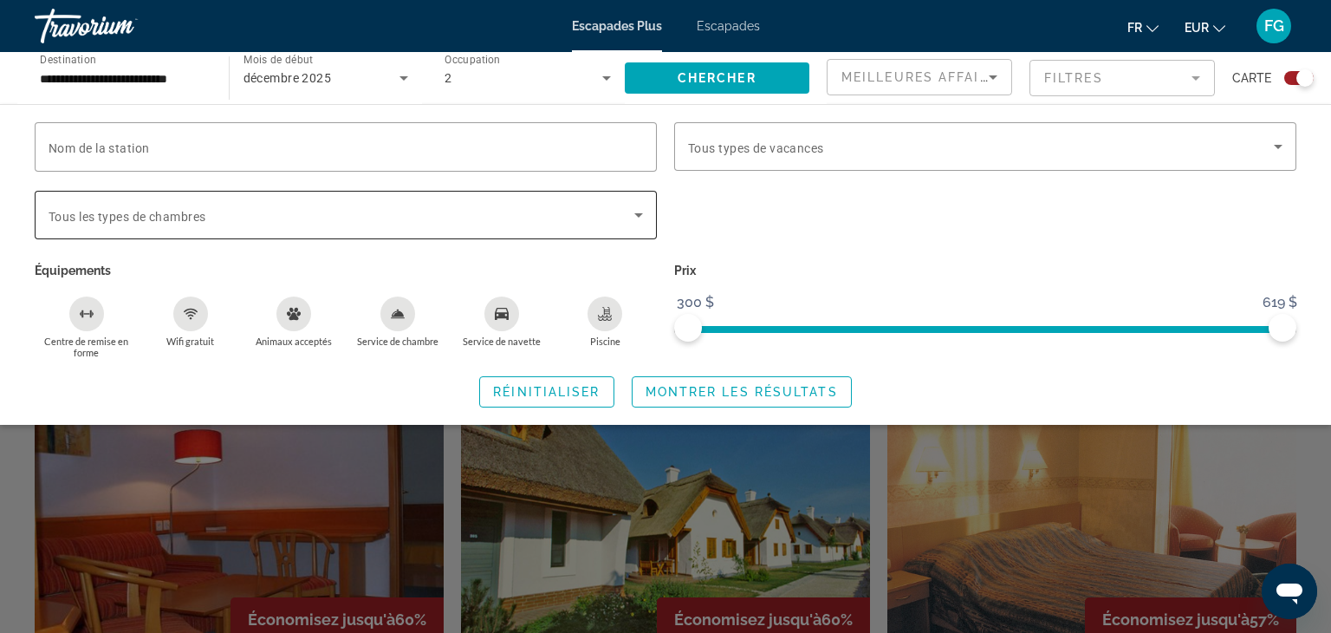
scroll to position [928, 0]
click at [947, 71] on font "Meilleures affaires" at bounding box center [925, 77] width 166 height 14
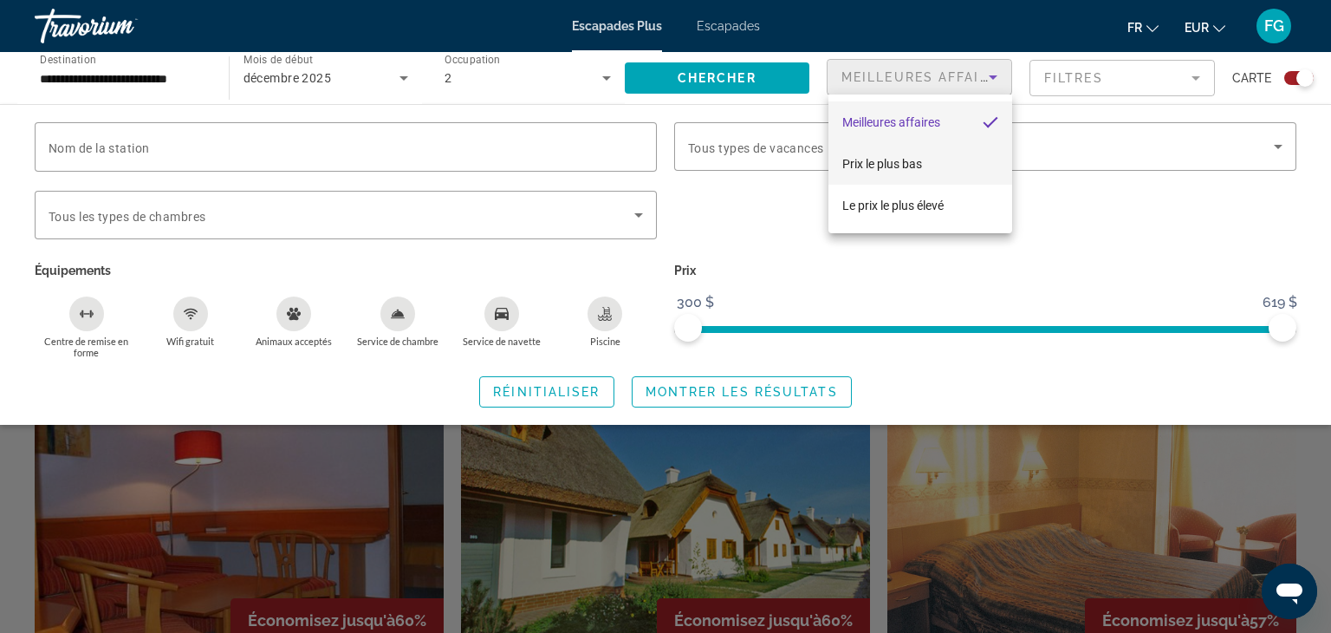
click at [925, 153] on mat-option "Prix ​​​​le plus bas" at bounding box center [921, 164] width 184 height 42
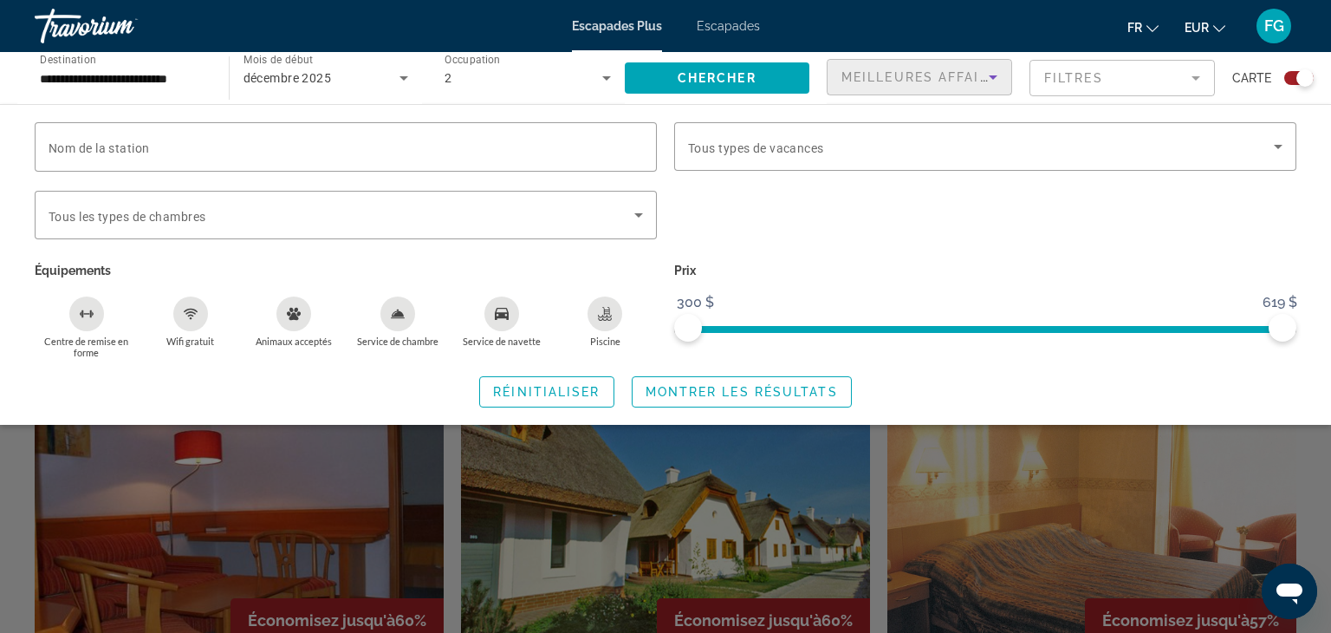
click at [986, 79] on icon "Trier par" at bounding box center [993, 77] width 21 height 21
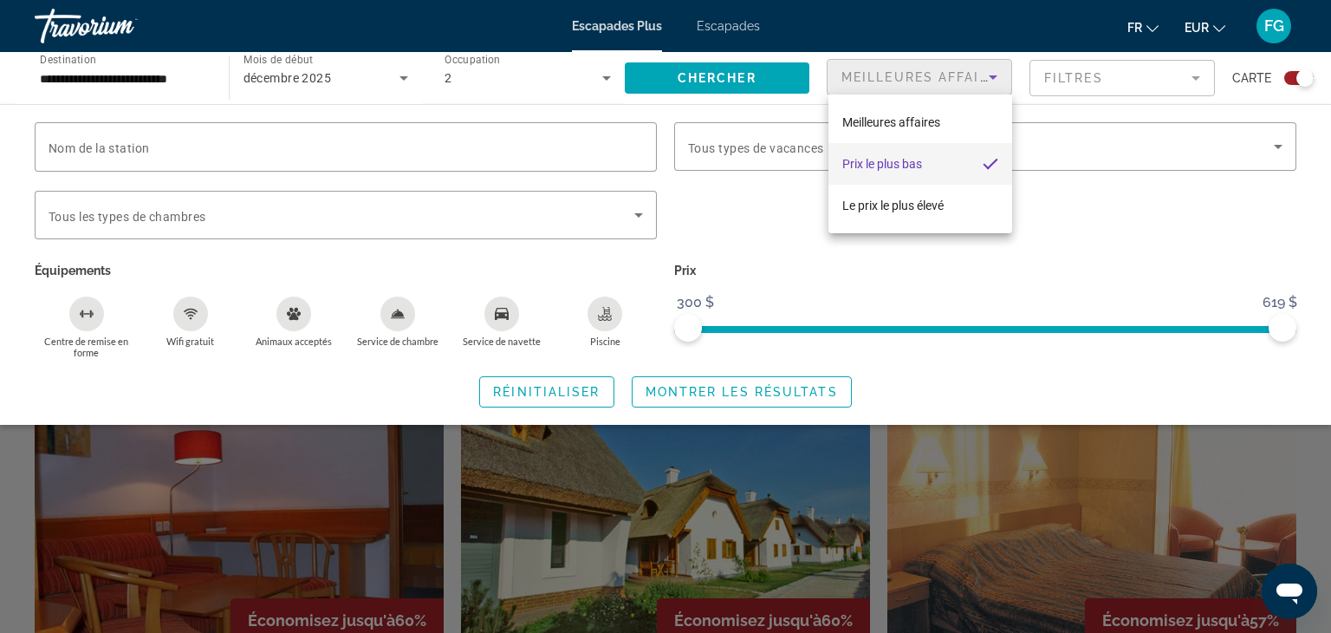
click at [925, 162] on mat-option "Prix ​​​​le plus bas" at bounding box center [921, 164] width 184 height 42
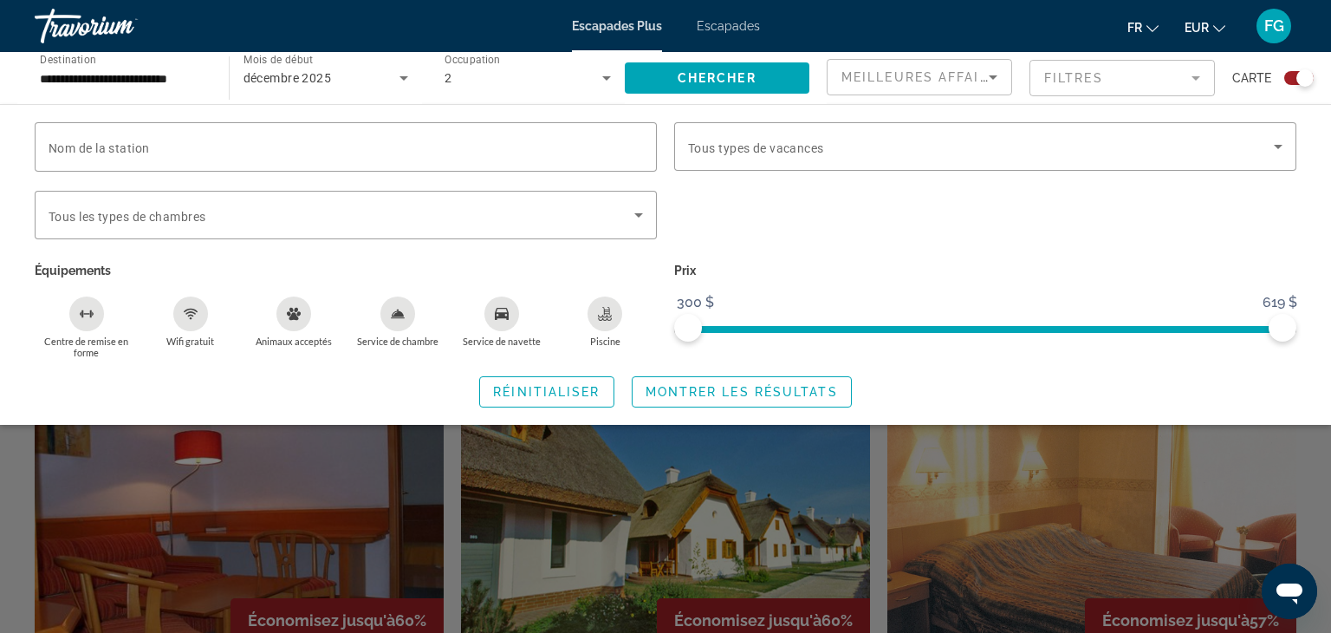
click at [957, 420] on div "Nom de la station Types de vacances Tous types de vacances Types de chambres To…" at bounding box center [665, 264] width 1331 height 321
click at [977, 530] on div "Widget de recherche" at bounding box center [665, 446] width 1331 height 373
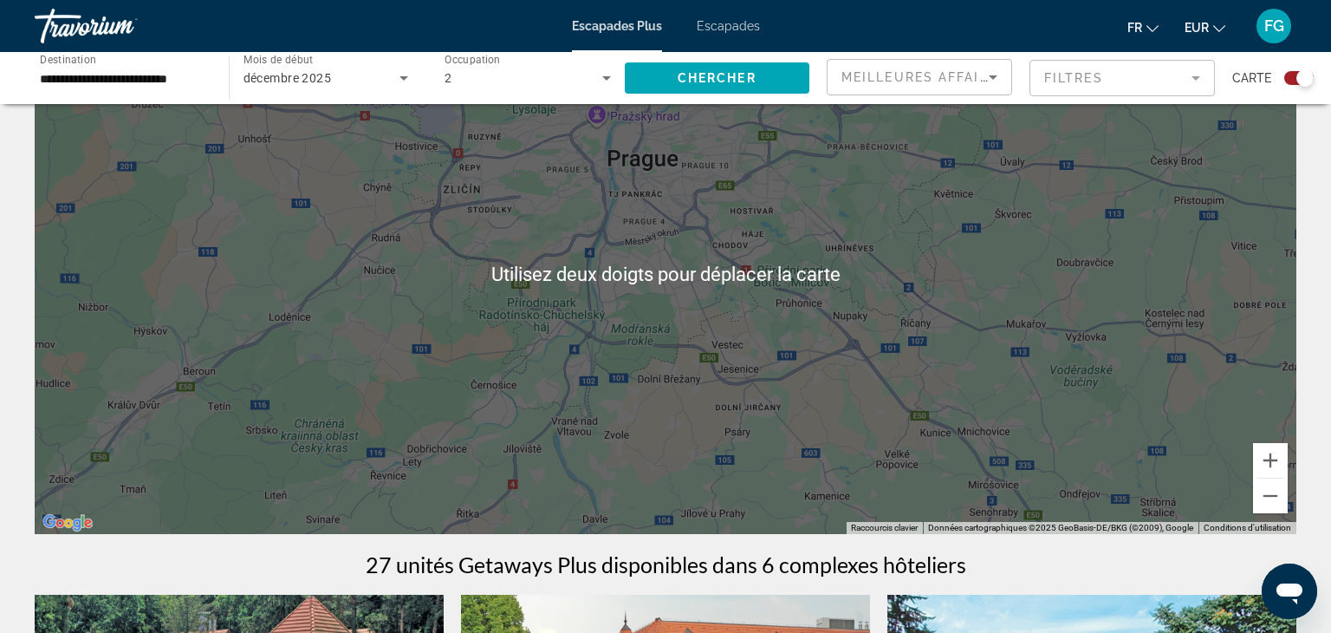
scroll to position [0, 0]
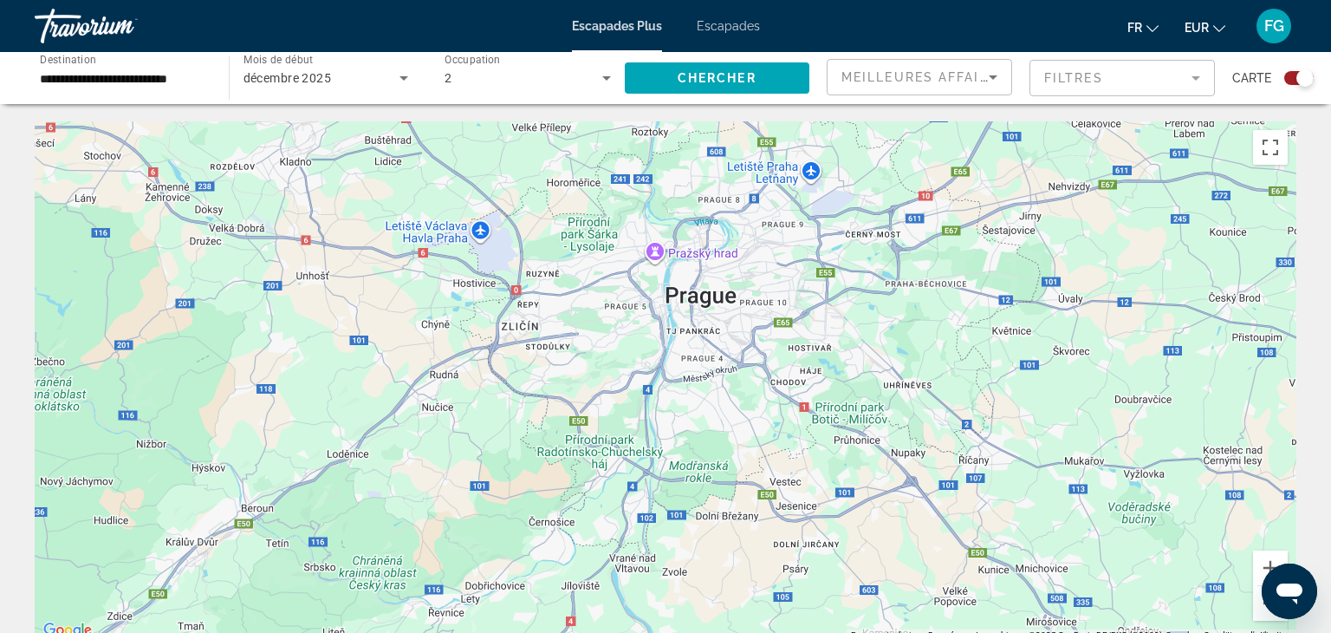
click at [654, 249] on div "Contenu principal" at bounding box center [666, 381] width 1262 height 520
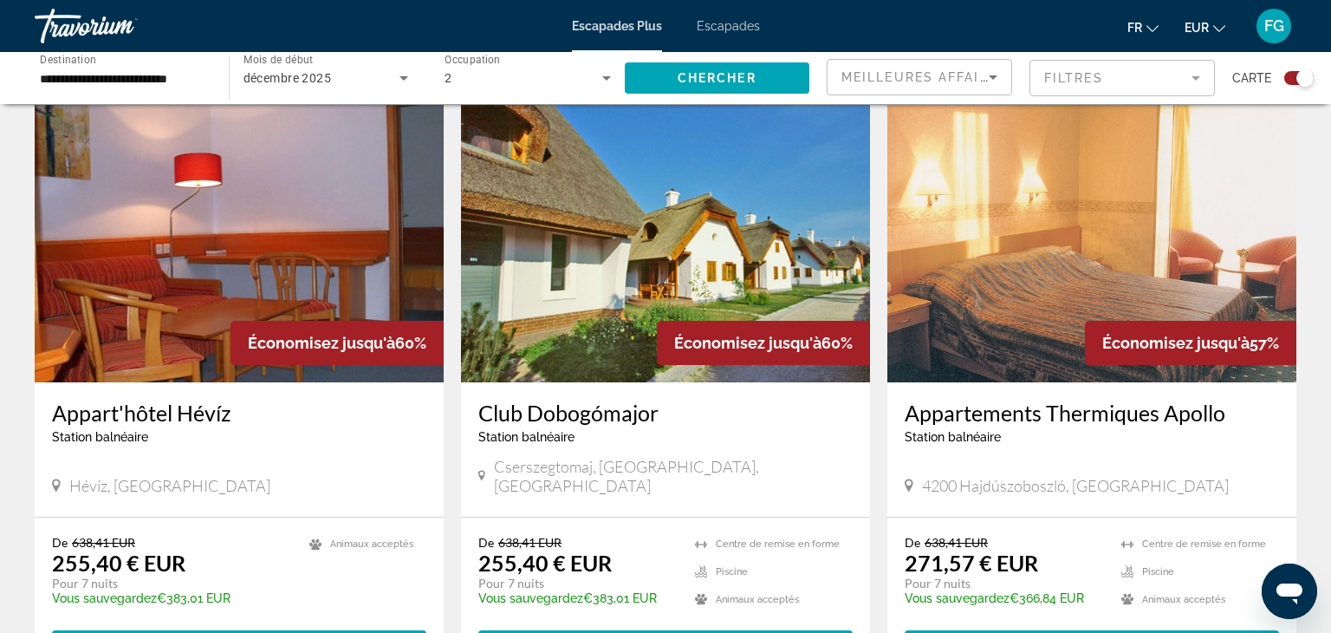
scroll to position [1529, 0]
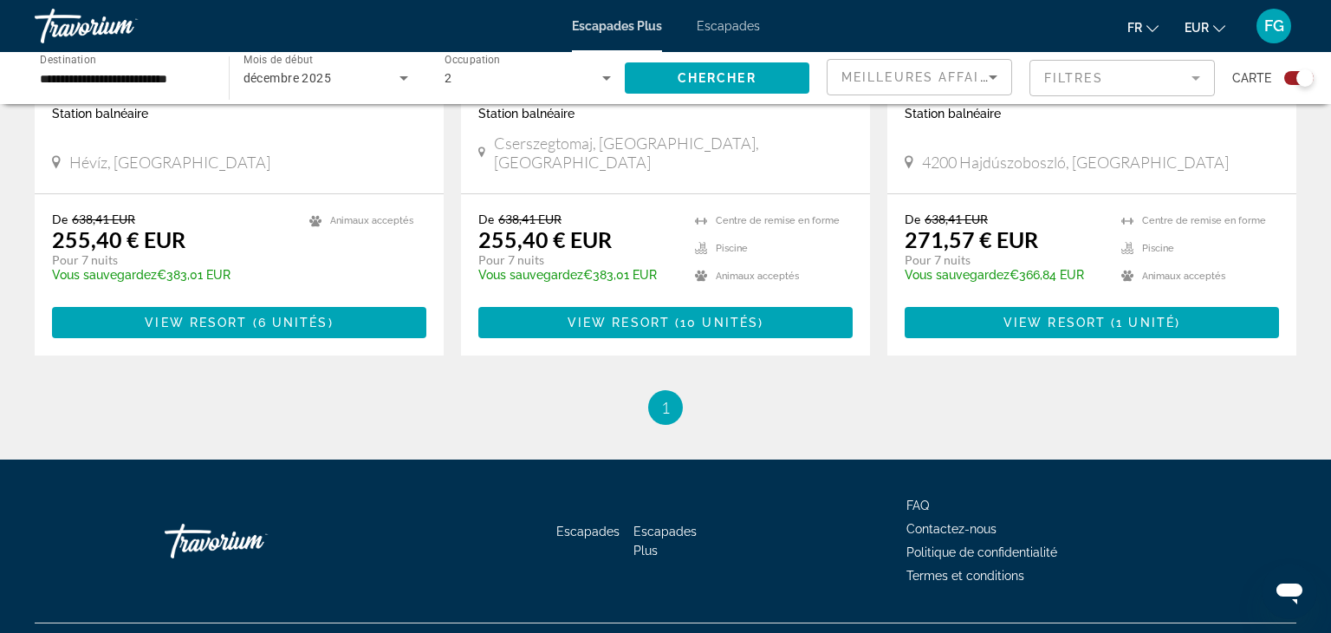
click at [1040, 545] on font "Politique de confidentialité" at bounding box center [982, 552] width 151 height 14
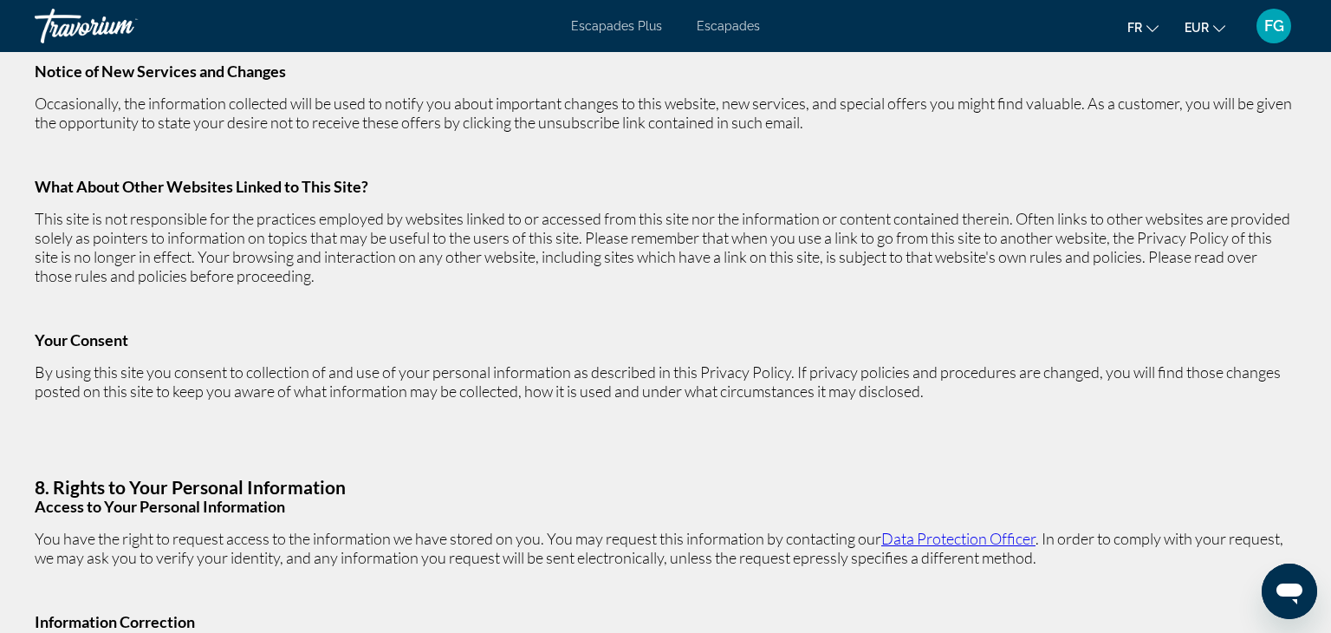
scroll to position [2945, 0]
